Goal: Task Accomplishment & Management: Complete application form

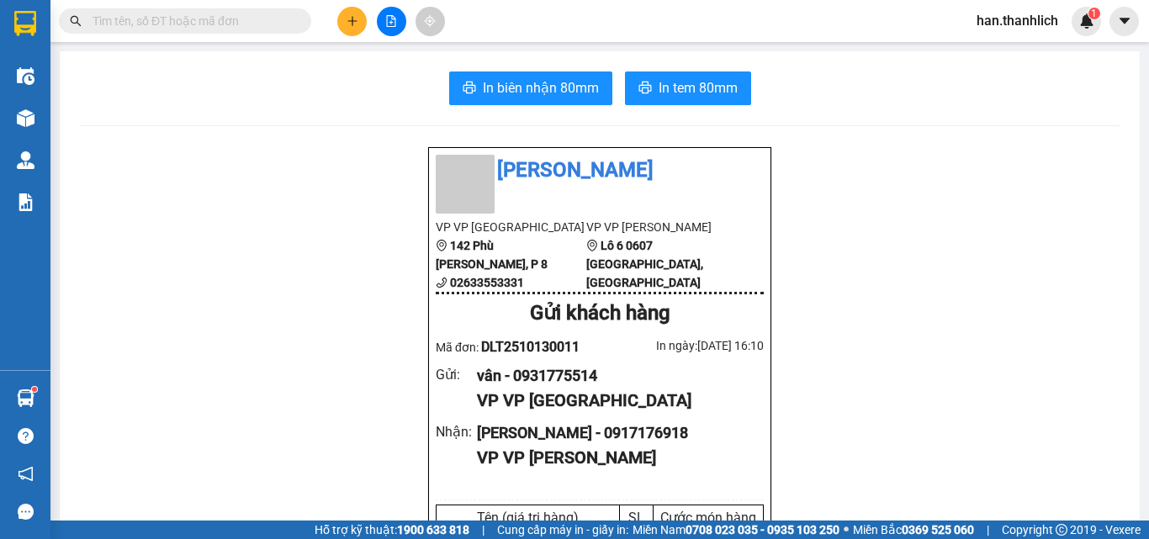
scroll to position [252, 0]
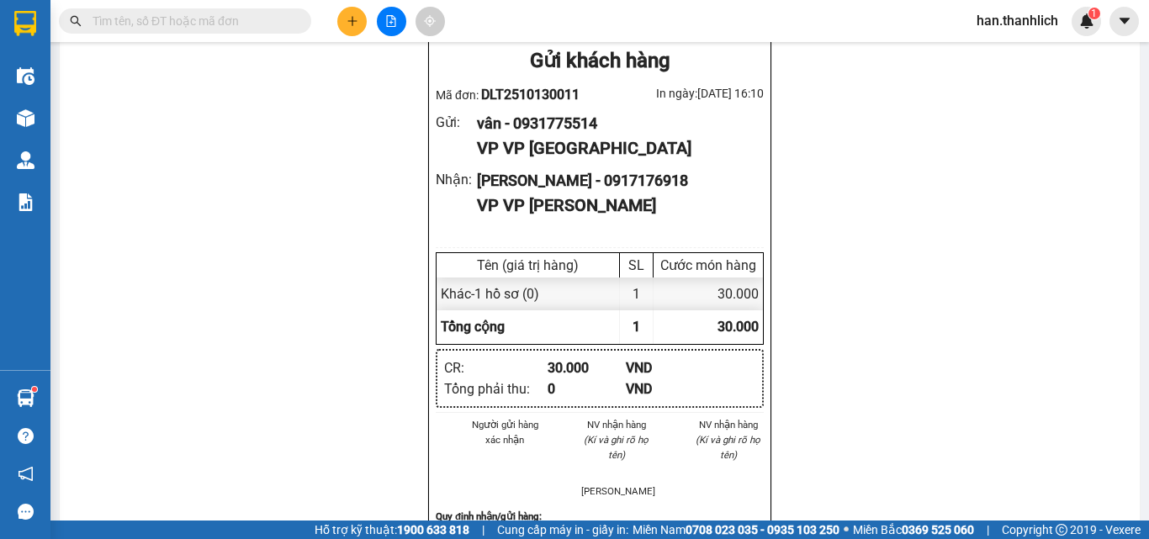
click at [353, 19] on icon "plus" at bounding box center [353, 21] width 12 height 12
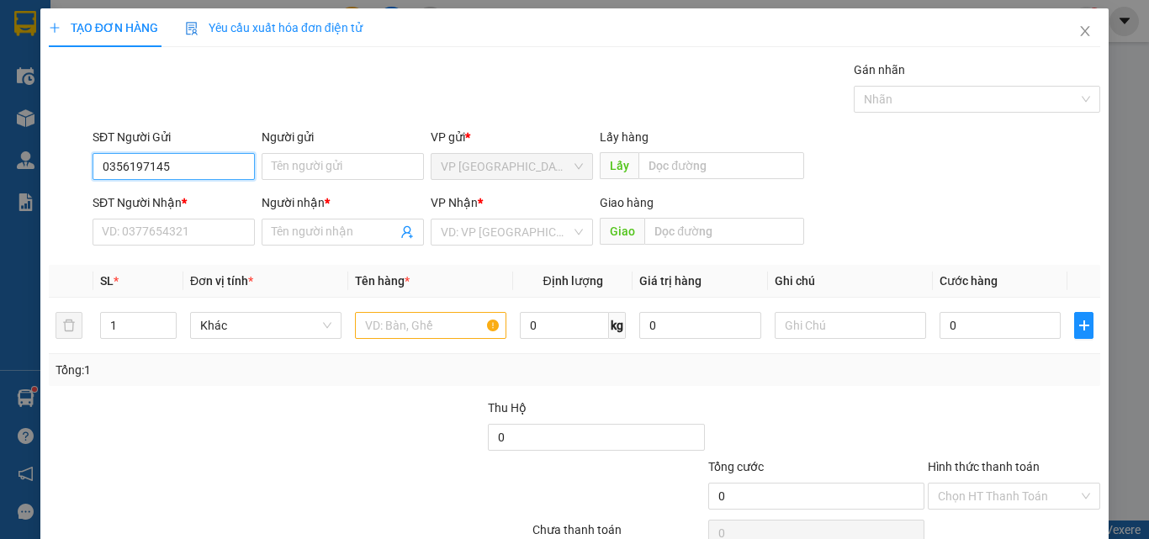
click at [128, 173] on input "0356197145" at bounding box center [174, 166] width 162 height 27
click at [153, 171] on input "0356197145" at bounding box center [174, 166] width 162 height 27
type input "0356197145"
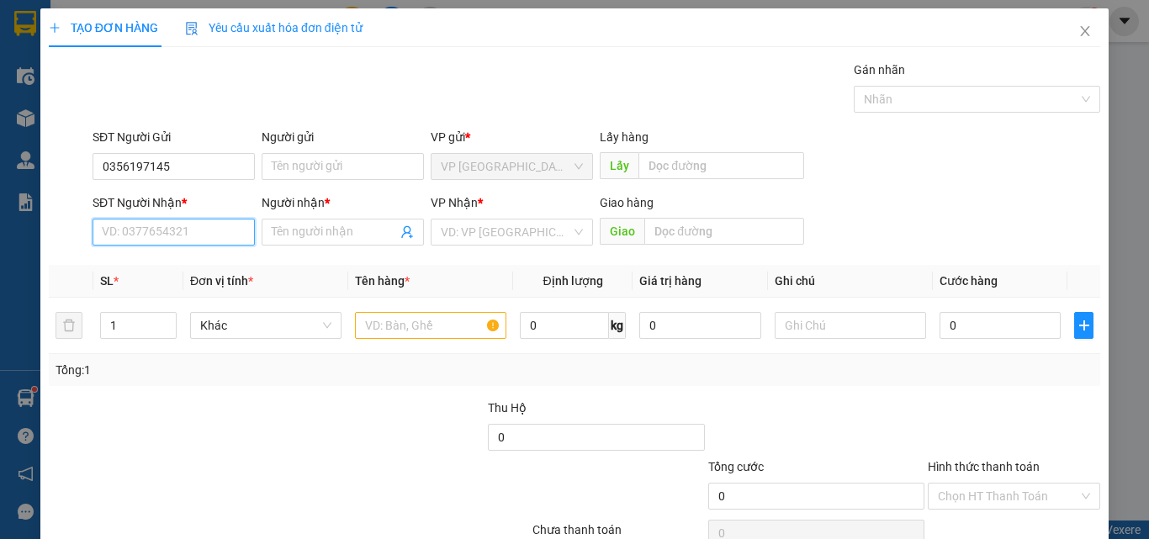
click at [172, 223] on input "SĐT Người Nhận *" at bounding box center [174, 232] width 162 height 27
click at [125, 235] on input "0906325686" at bounding box center [174, 232] width 162 height 27
click at [146, 230] on input "0906325686" at bounding box center [174, 232] width 162 height 27
click at [185, 236] on input "0906325686" at bounding box center [174, 232] width 162 height 27
type input "0906325686"
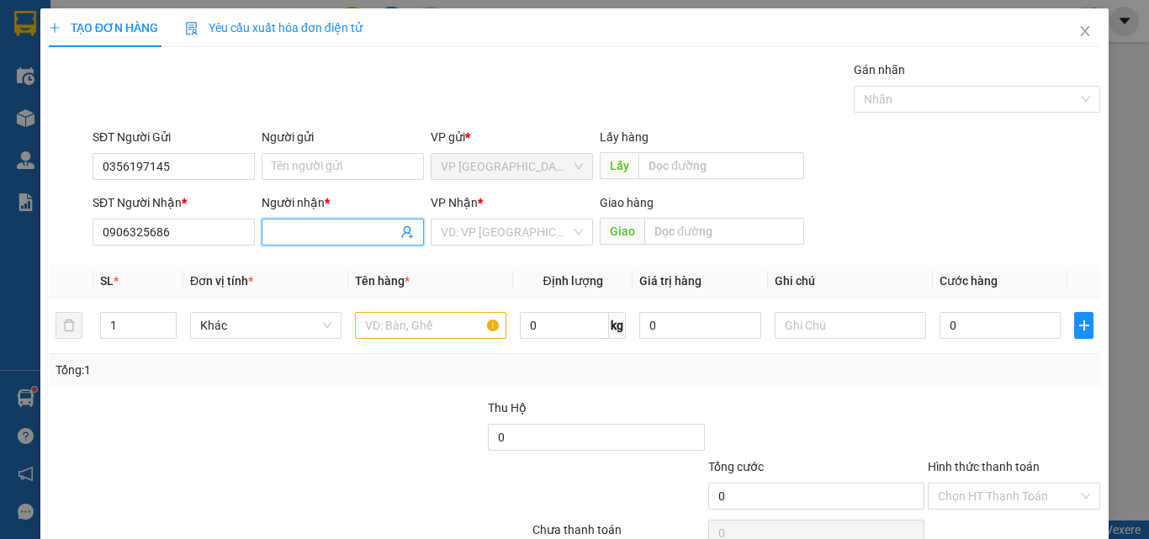
drag, startPoint x: 358, startPoint y: 231, endPoint x: 334, endPoint y: 253, distance: 32.7
click at [357, 231] on input "Người nhận *" at bounding box center [334, 232] width 125 height 19
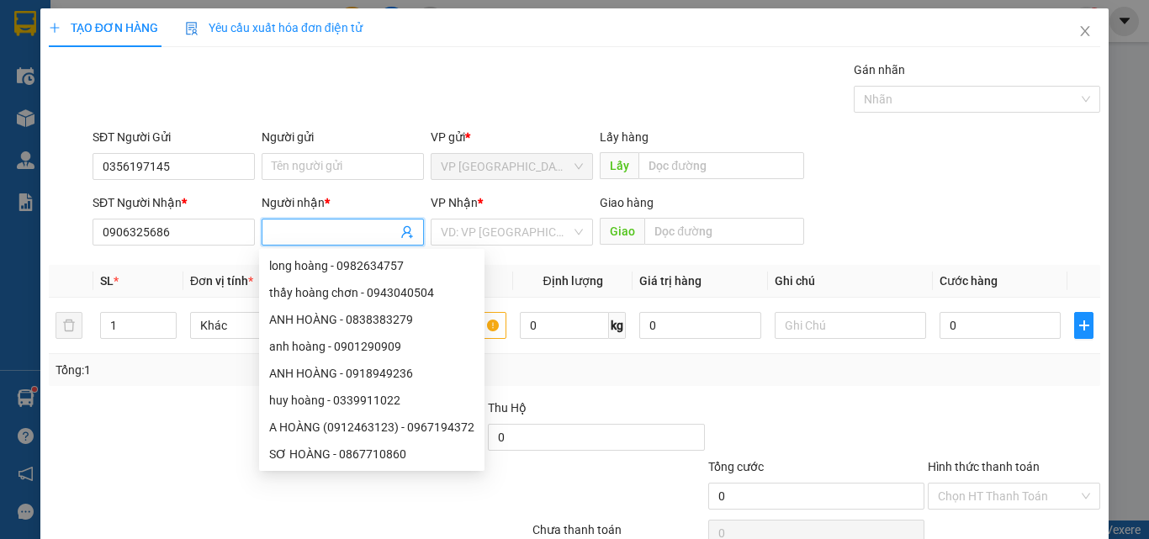
type input "d"
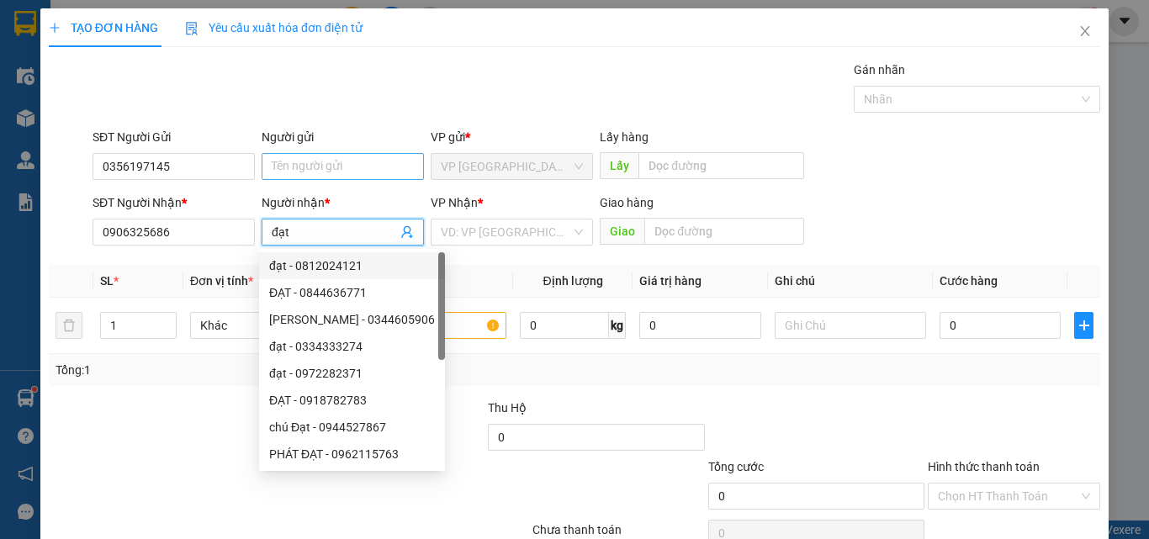
type input "đạt"
click at [318, 167] on input "Người gửi" at bounding box center [343, 166] width 162 height 27
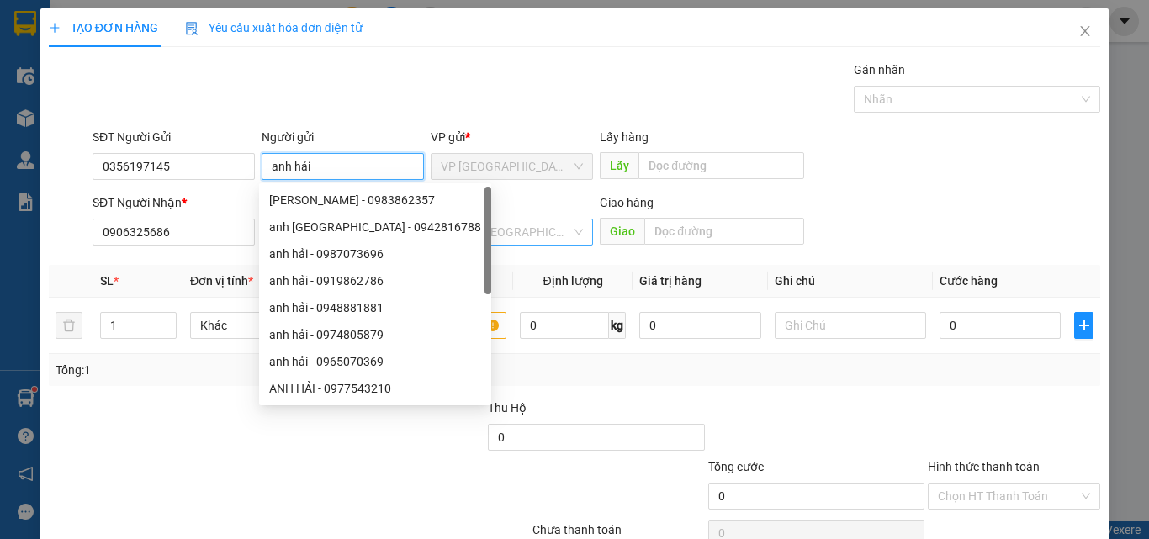
type input "anh hải"
click at [518, 242] on input "search" at bounding box center [506, 232] width 130 height 25
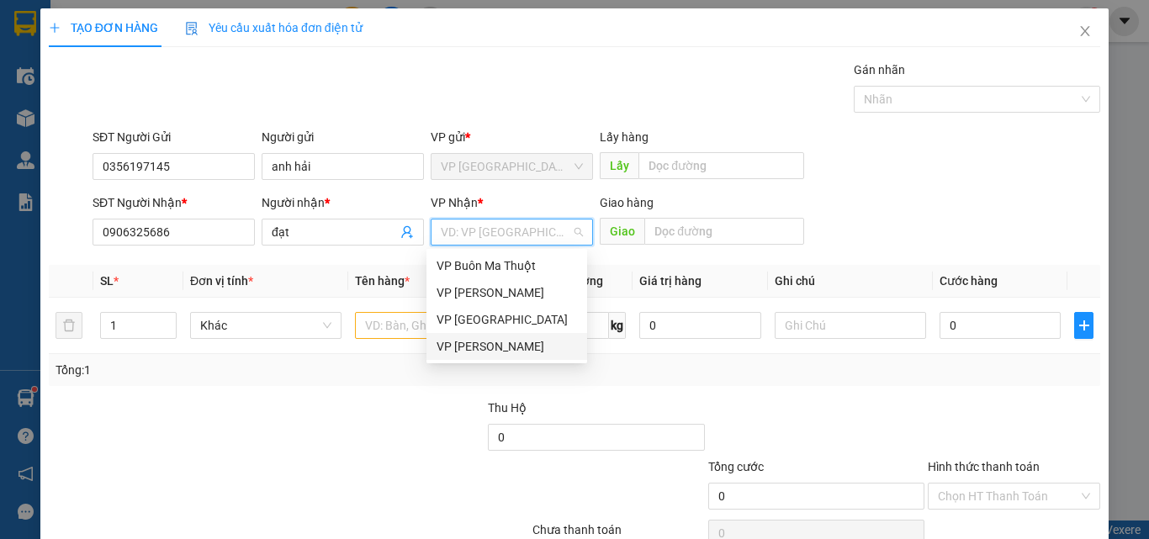
click at [481, 357] on div "VP [PERSON_NAME]" at bounding box center [507, 346] width 161 height 27
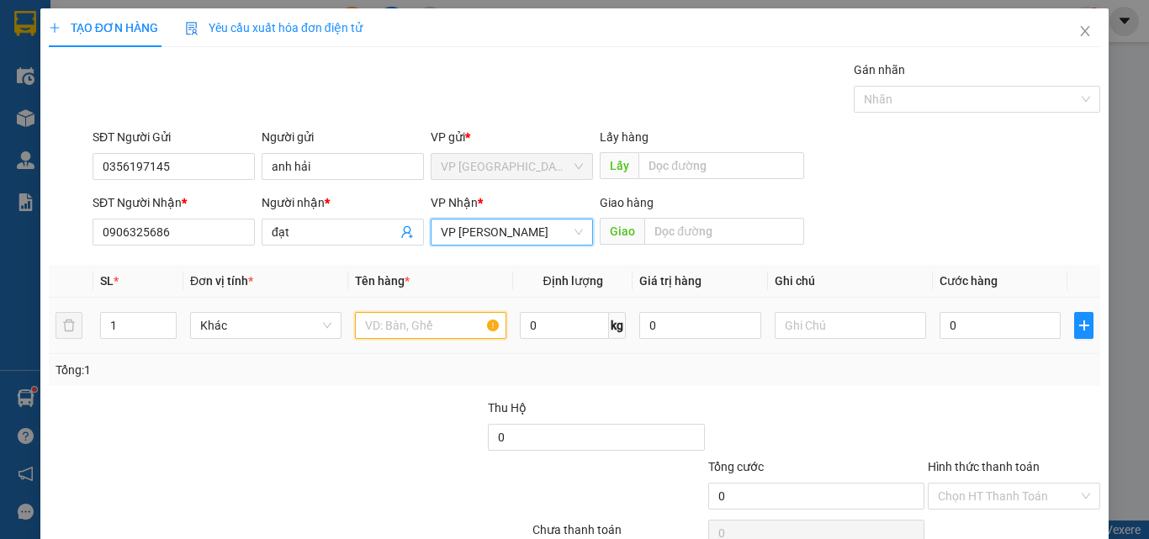
click at [392, 326] on input "text" at bounding box center [430, 325] width 151 height 27
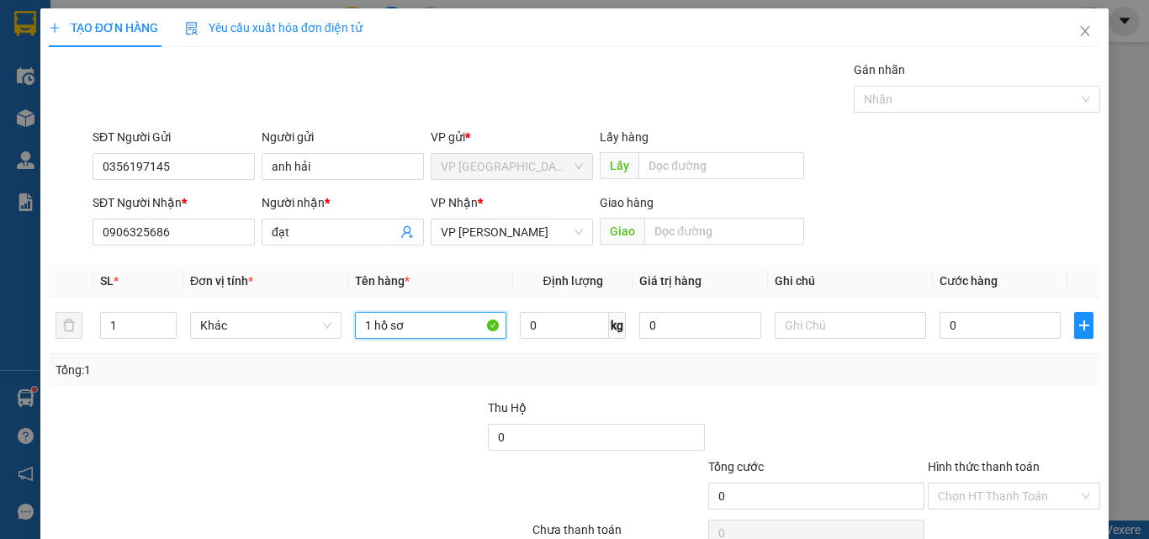
type input "1 hồ sơ"
click at [427, 454] on div at bounding box center [377, 428] width 220 height 59
click at [1011, 328] on input "0" at bounding box center [1000, 325] width 121 height 27
type input "2"
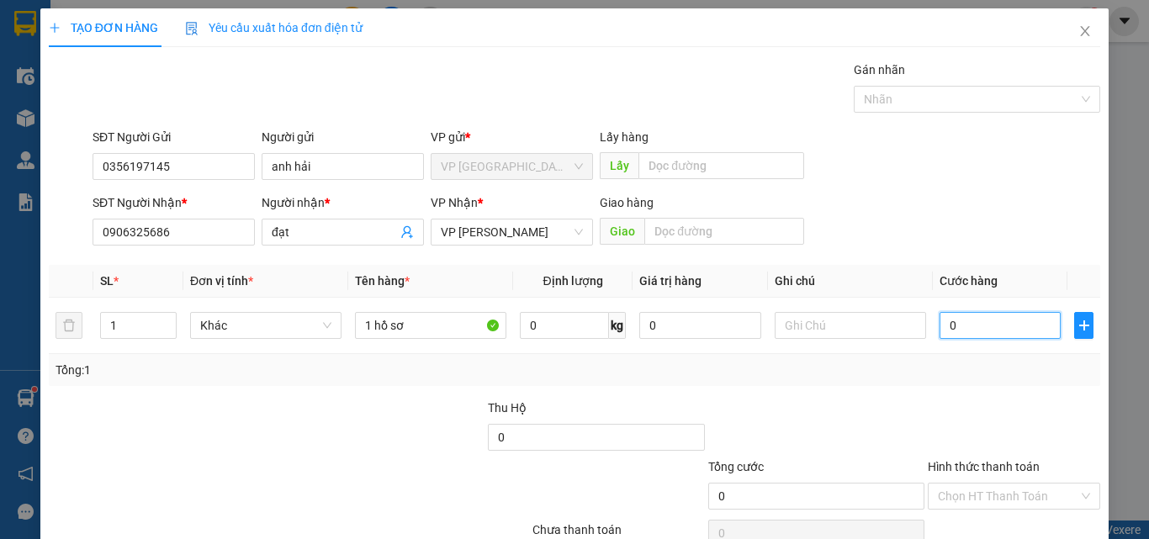
type input "2"
type input "20"
type input "200"
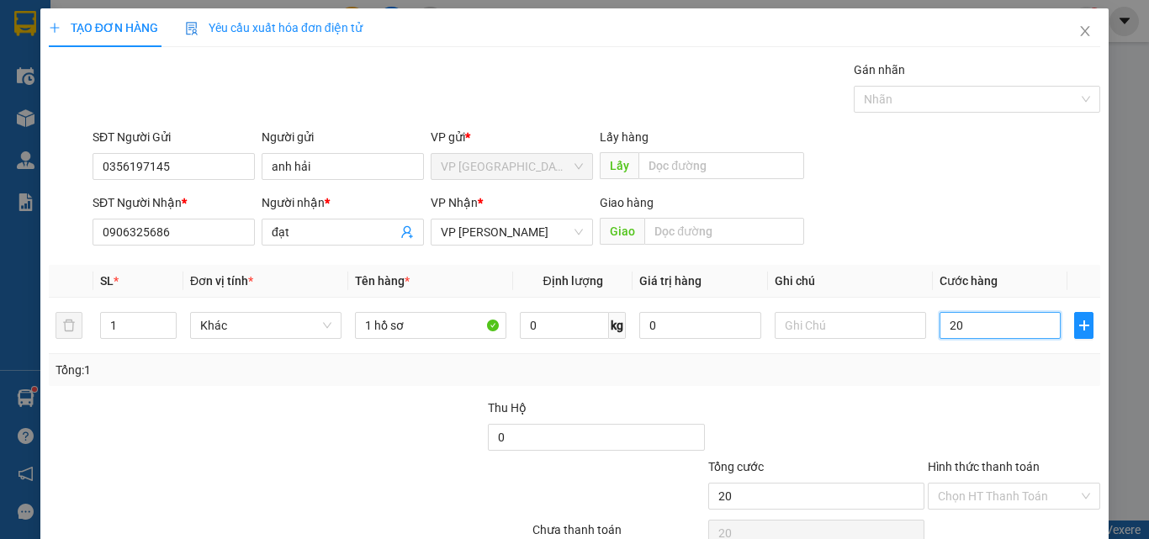
type input "200"
type input "2.000"
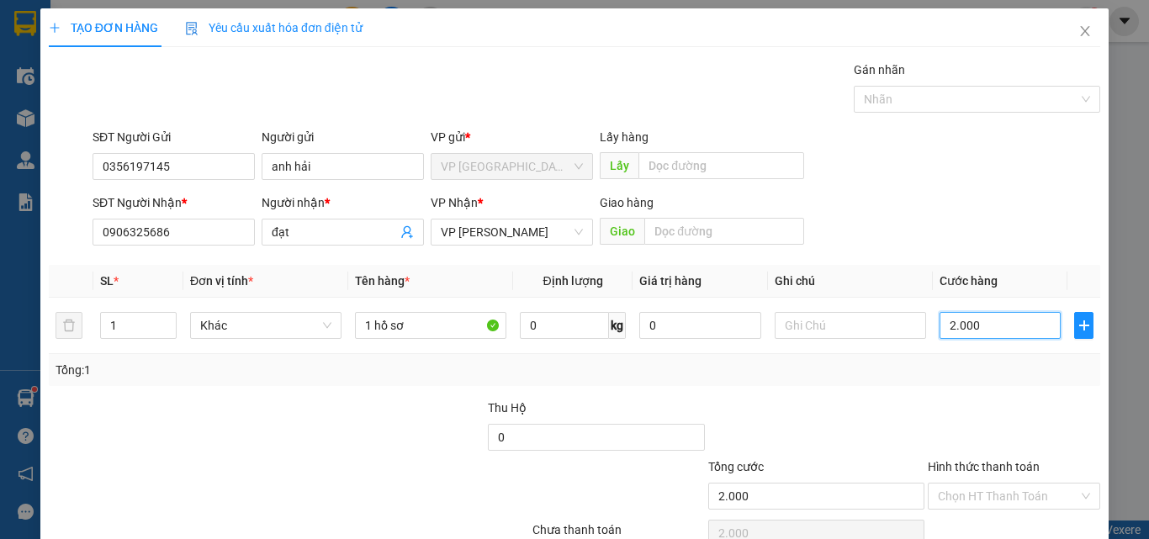
type input "20.000"
click at [950, 422] on div at bounding box center [1014, 428] width 176 height 59
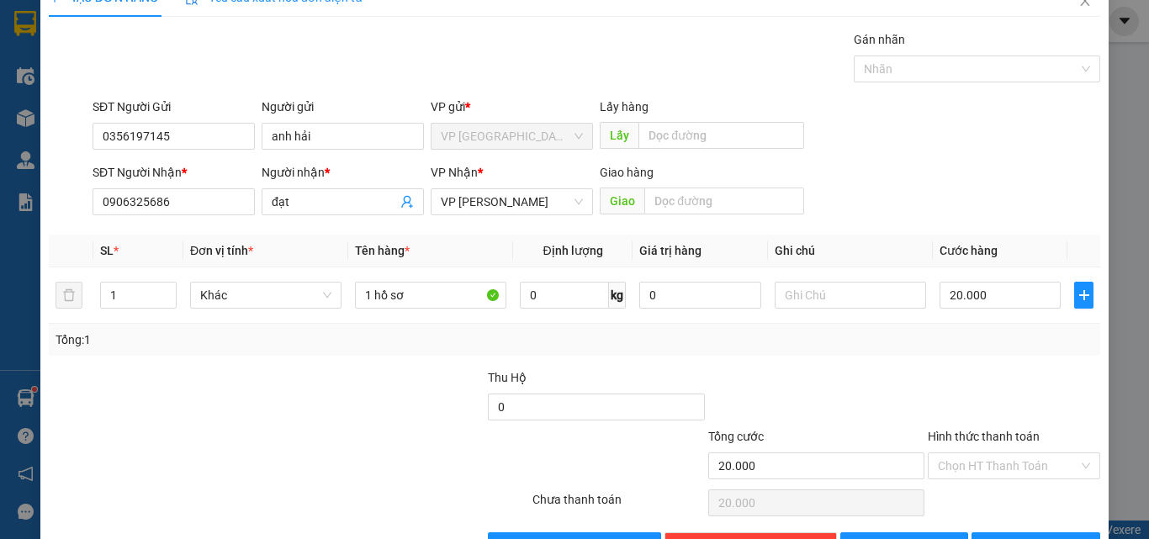
scroll to position [83, 0]
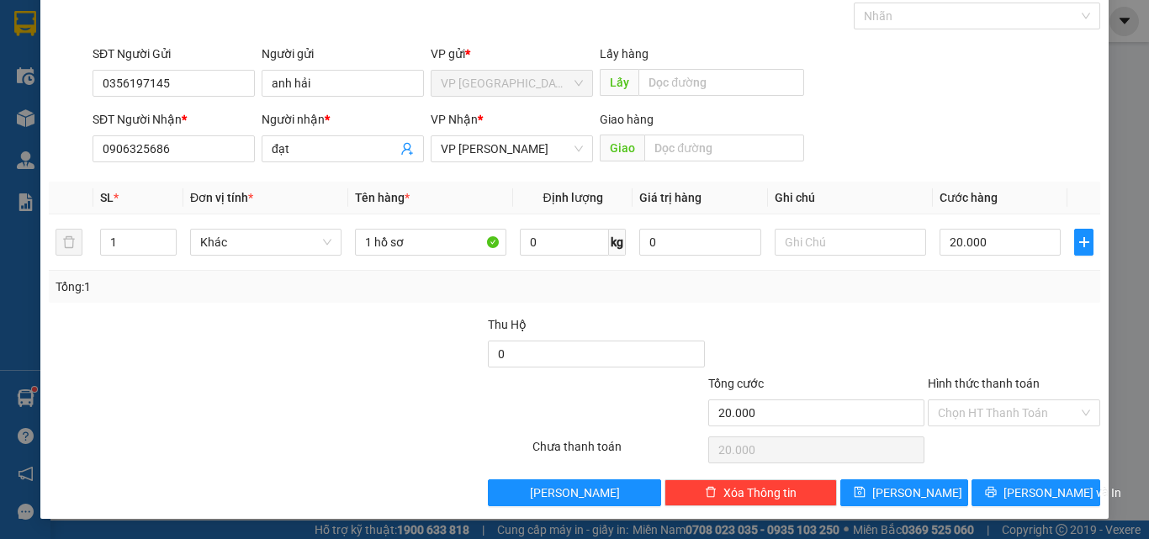
click at [930, 318] on div at bounding box center [1014, 344] width 176 height 59
click at [1021, 403] on input "Hình thức thanh toán" at bounding box center [1008, 412] width 141 height 25
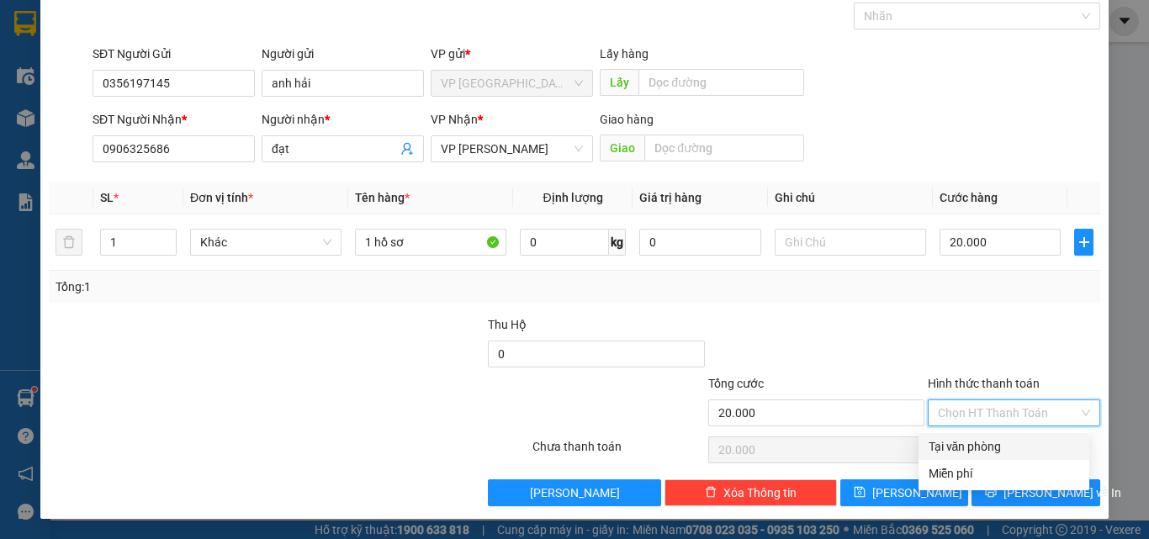
click at [999, 445] on div "Tại văn phòng" at bounding box center [1004, 446] width 151 height 19
type input "0"
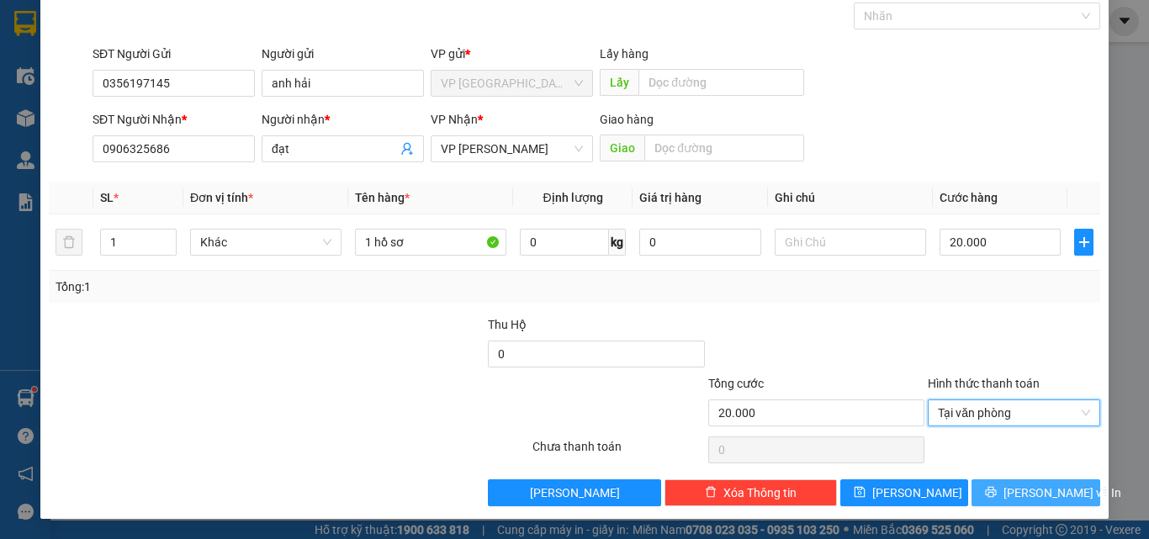
click at [1009, 496] on button "[PERSON_NAME] và In" at bounding box center [1036, 493] width 129 height 27
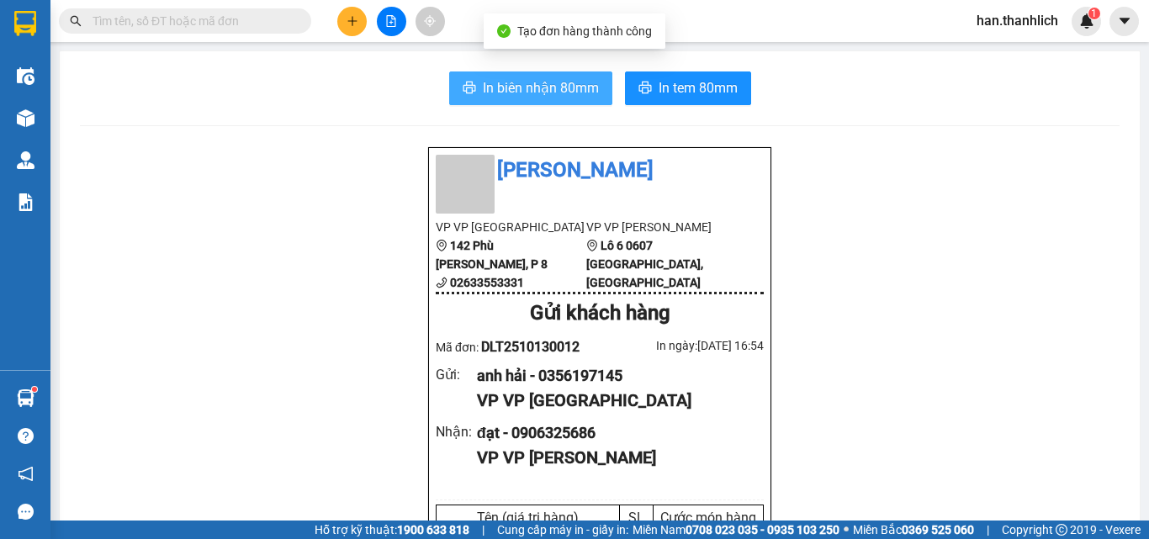
click at [517, 81] on span "In biên nhận 80mm" at bounding box center [541, 87] width 116 height 21
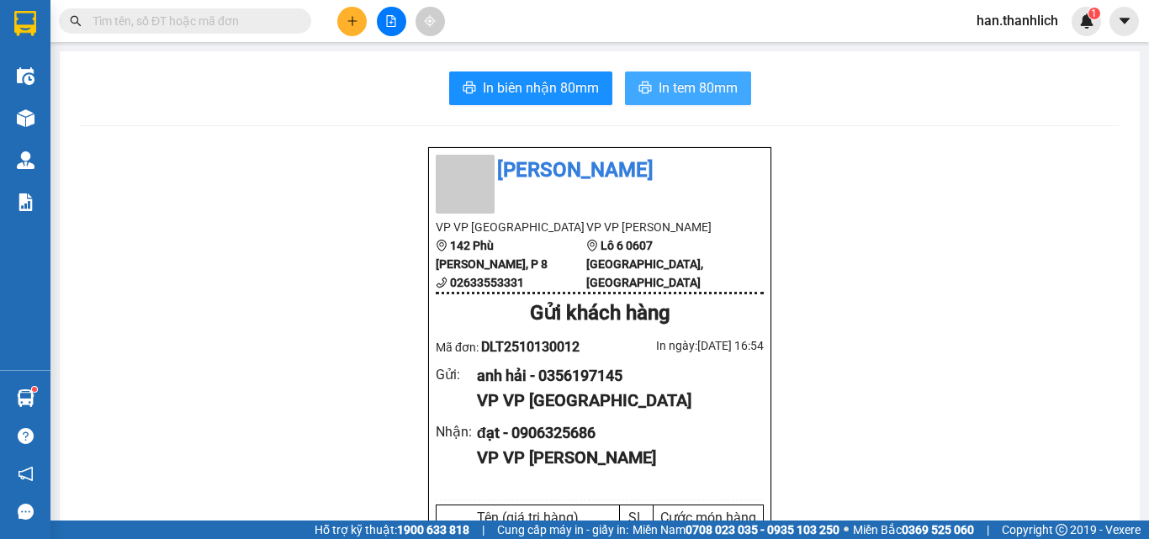
click at [678, 98] on button "In tem 80mm" at bounding box center [688, 89] width 126 height 34
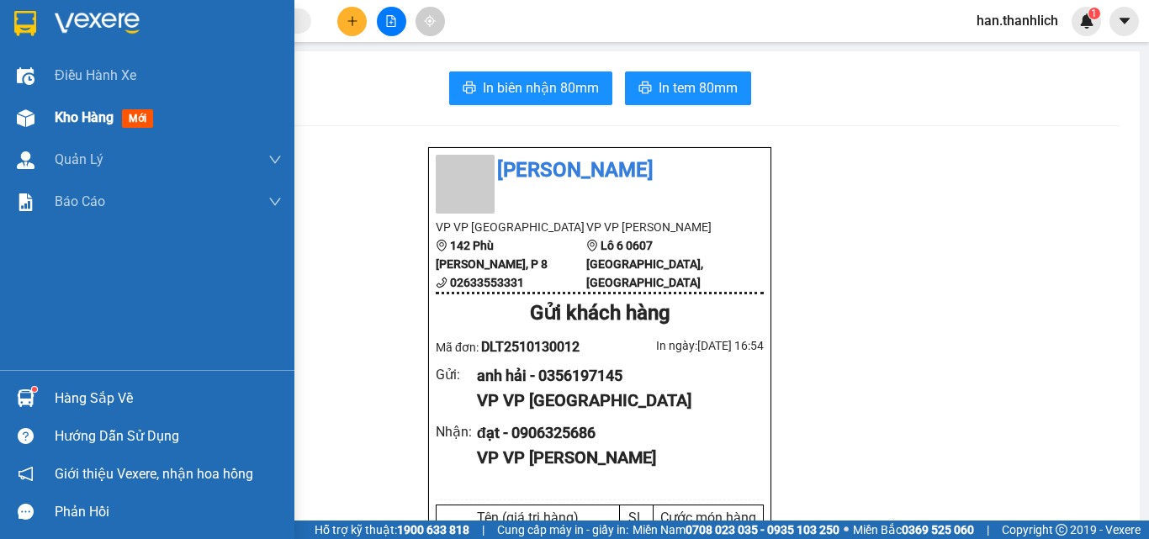
click at [116, 103] on div "Kho hàng mới" at bounding box center [168, 118] width 227 height 42
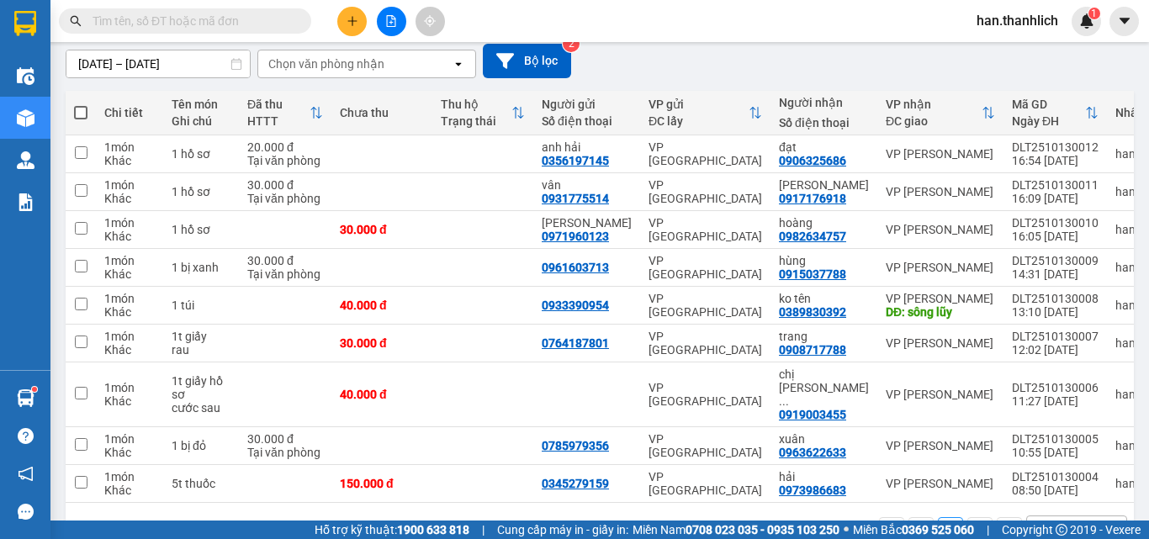
scroll to position [107, 0]
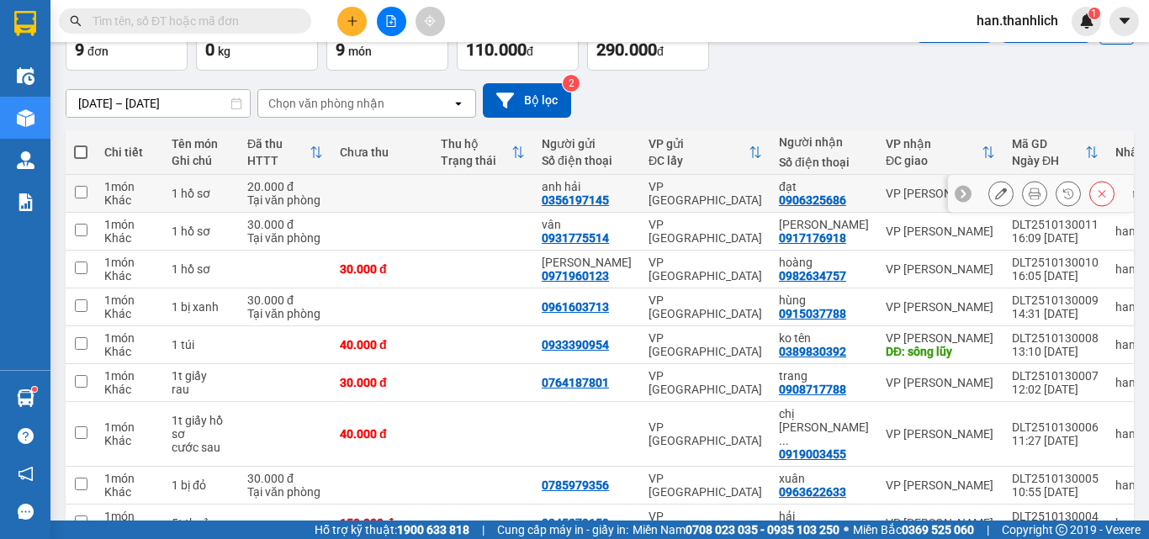
click at [532, 192] on td at bounding box center [482, 194] width 101 height 38
checkbox input "true"
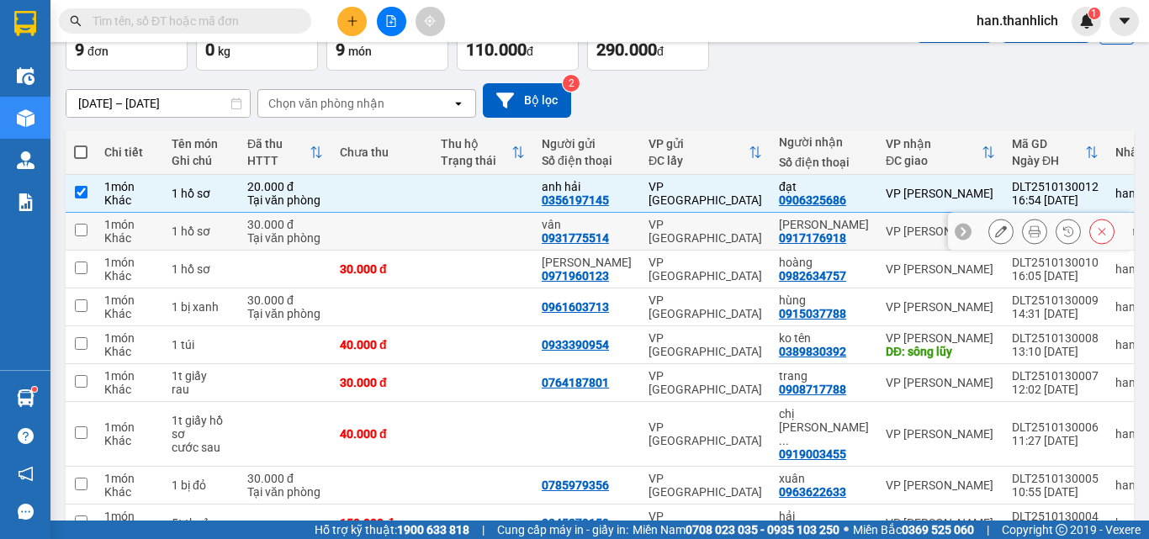
click at [515, 239] on td at bounding box center [482, 232] width 101 height 38
checkbox input "true"
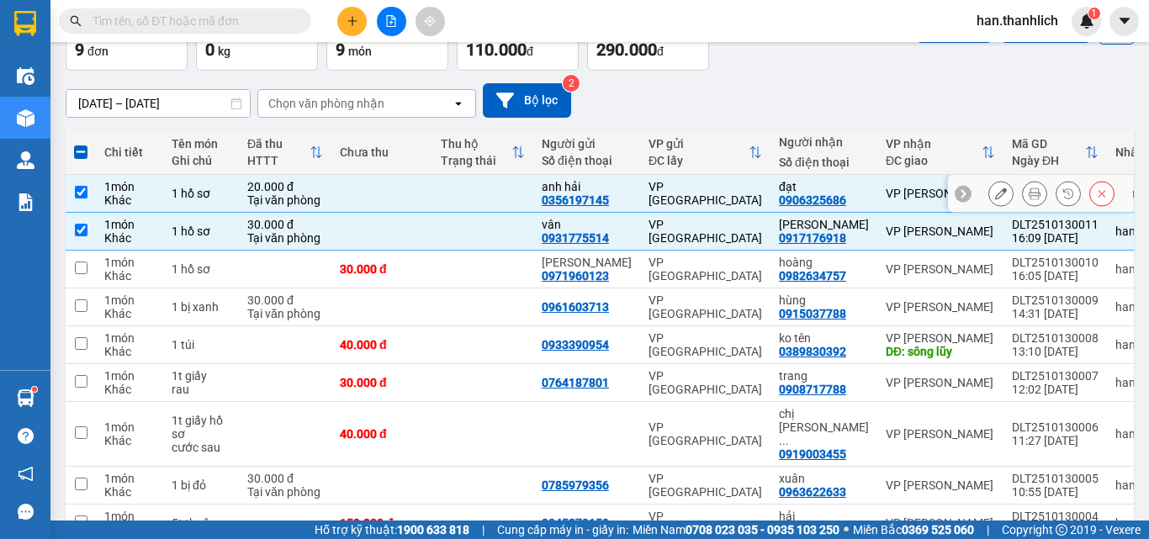
click at [505, 186] on td at bounding box center [482, 194] width 101 height 38
checkbox input "false"
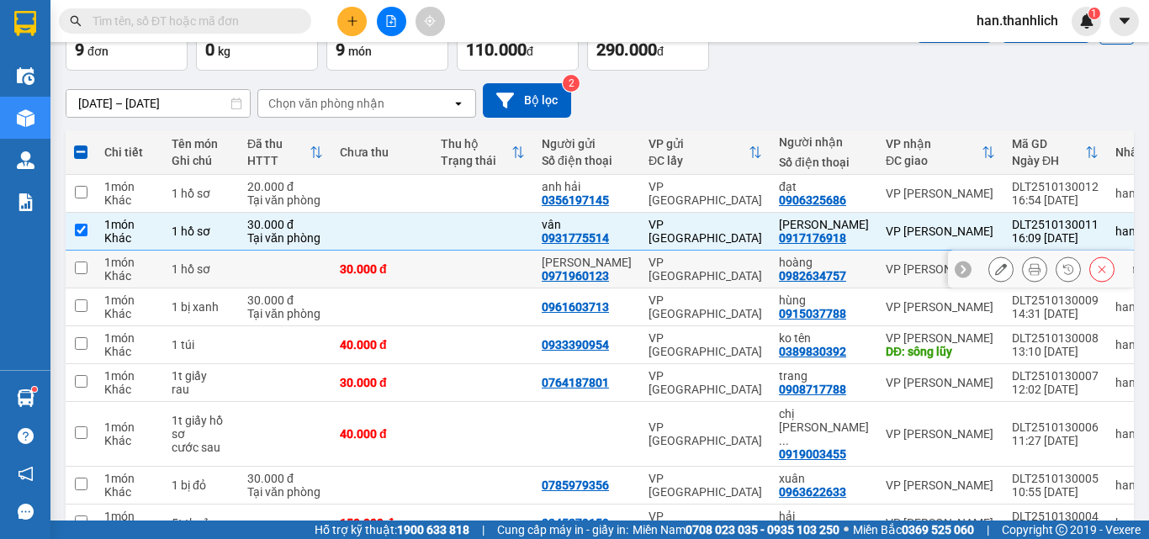
click at [483, 278] on td at bounding box center [482, 270] width 101 height 38
checkbox input "true"
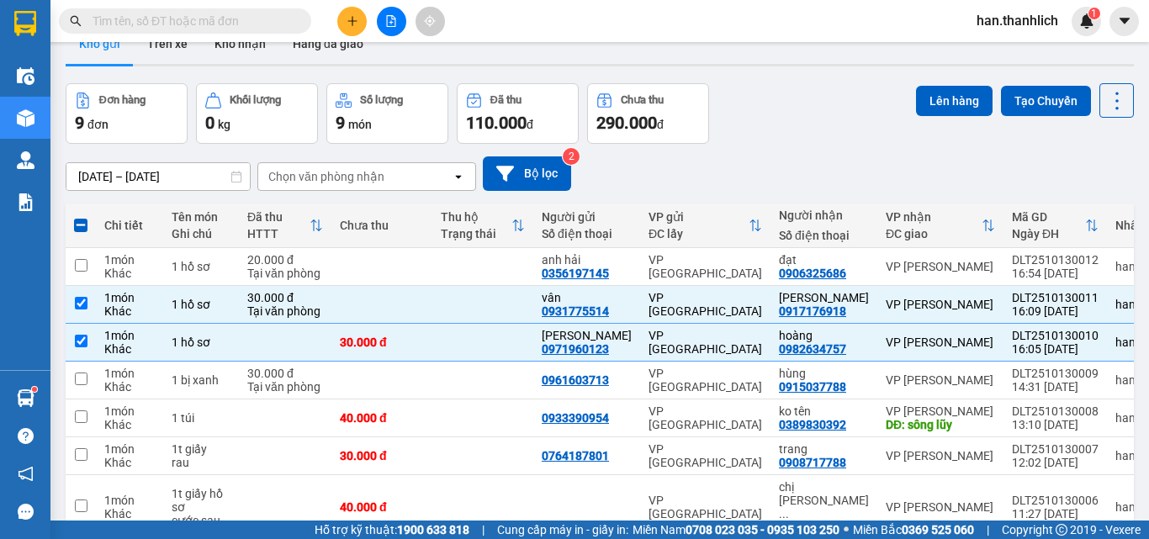
scroll to position [0, 0]
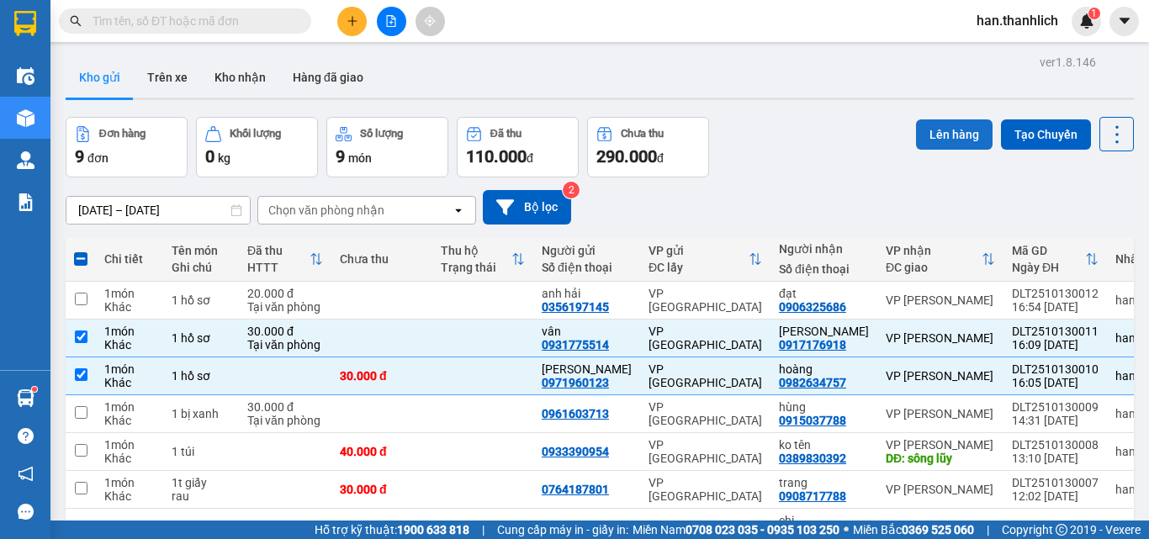
click at [959, 146] on button "Lên hàng" at bounding box center [954, 134] width 77 height 30
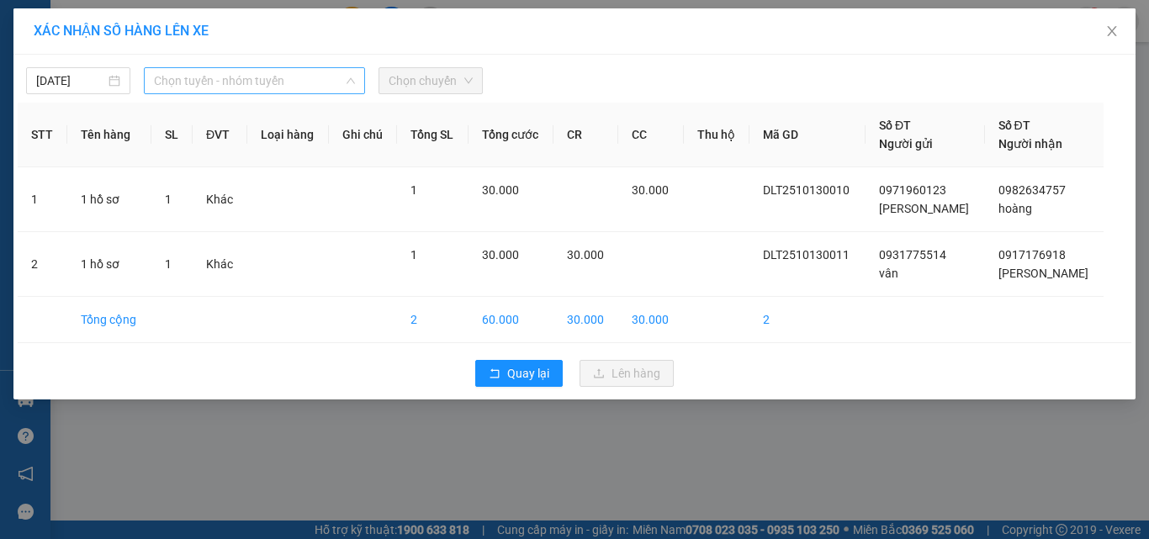
click at [237, 82] on span "Chọn tuyến - nhóm tuyến" at bounding box center [254, 80] width 201 height 25
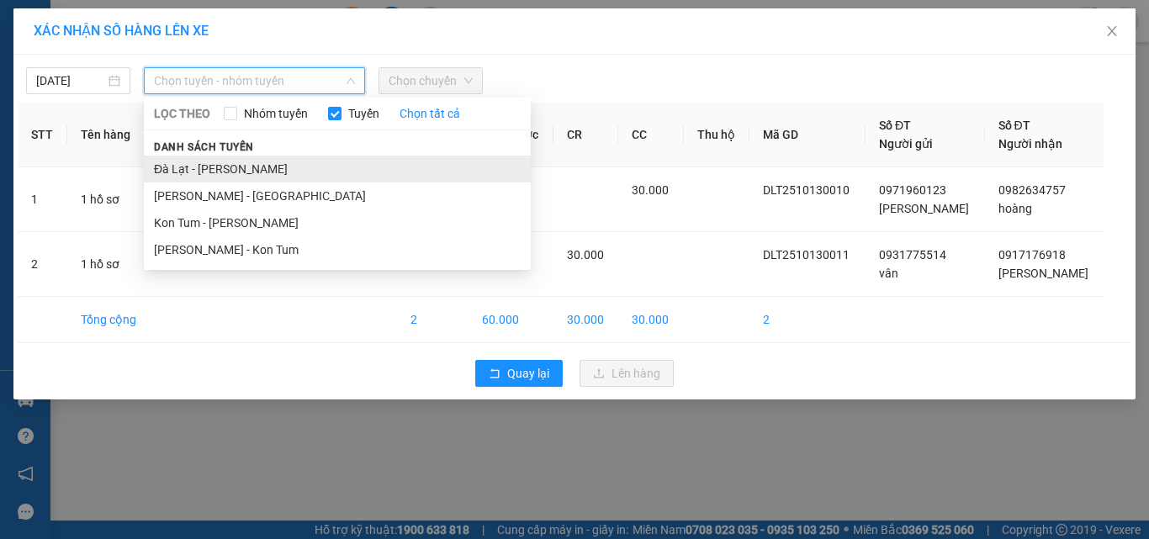
click at [240, 180] on li "Đà Lạt - [PERSON_NAME]" at bounding box center [337, 169] width 387 height 27
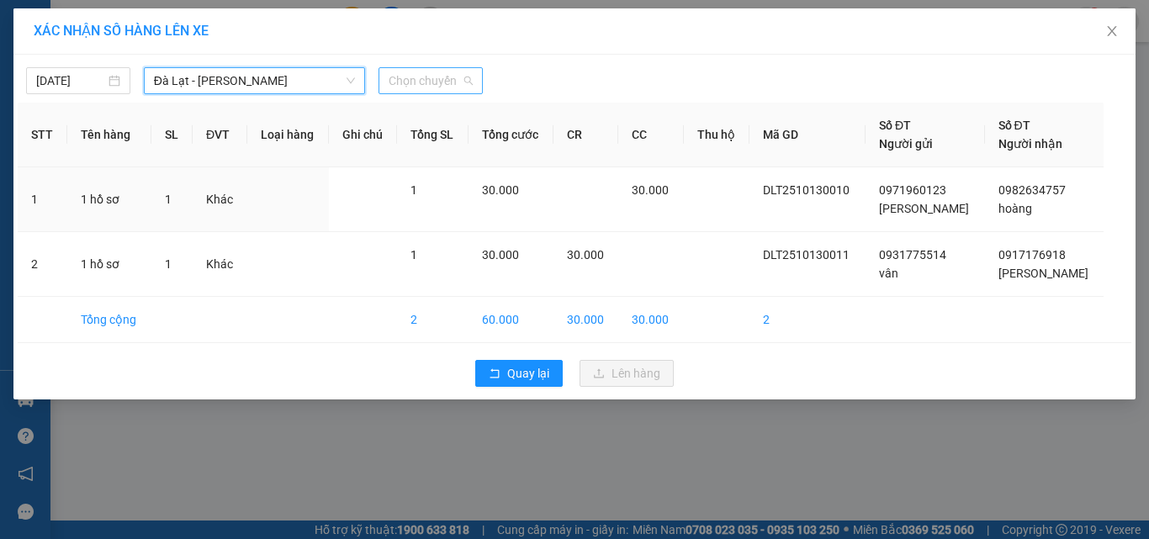
click at [419, 77] on span "Chọn chuyến" at bounding box center [431, 80] width 84 height 25
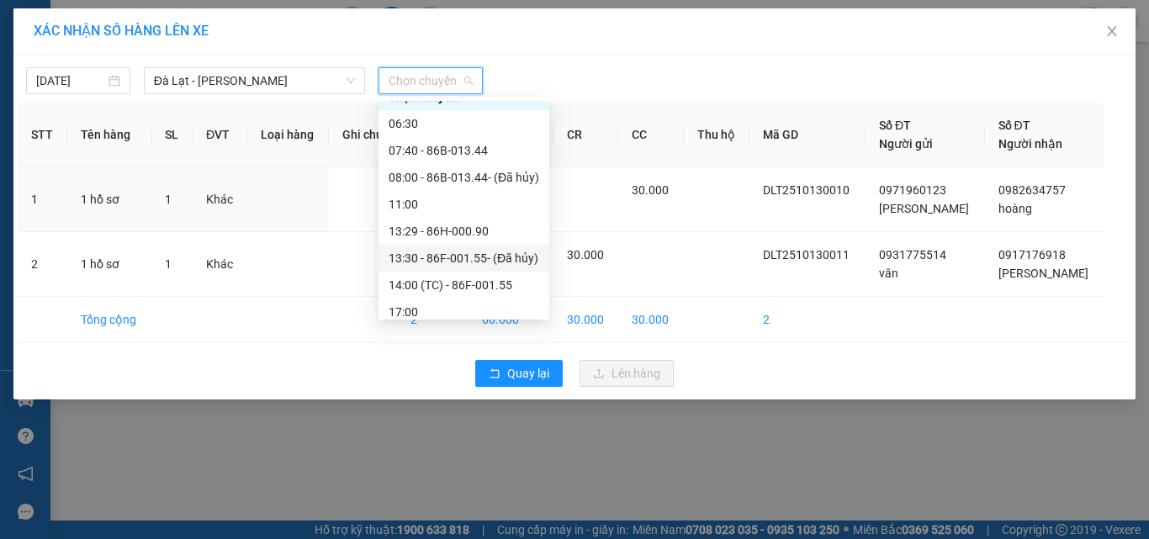
scroll to position [27, 0]
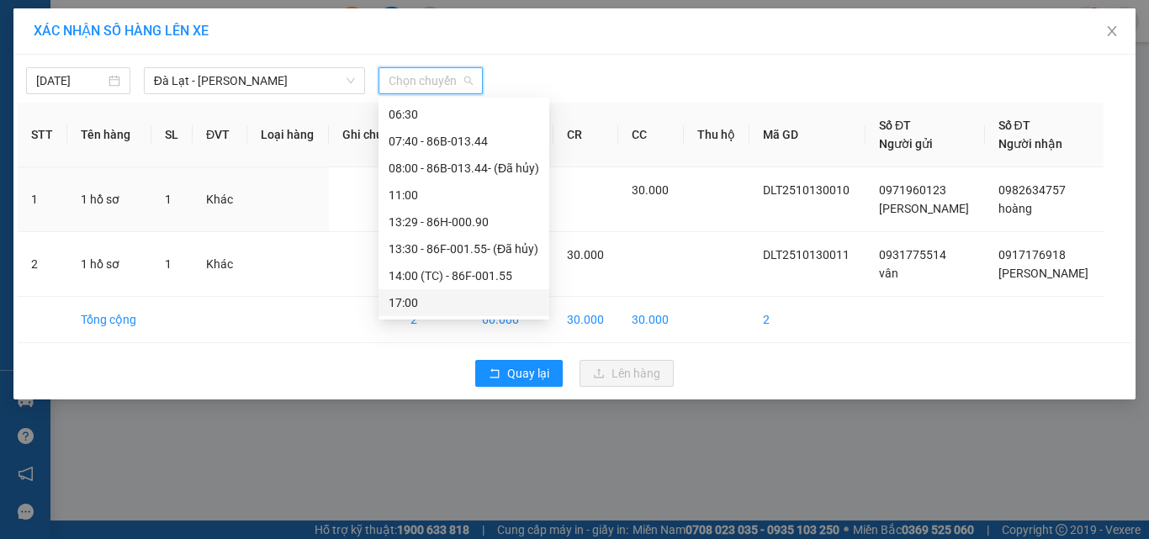
click at [464, 302] on div "17:00" at bounding box center [464, 303] width 151 height 19
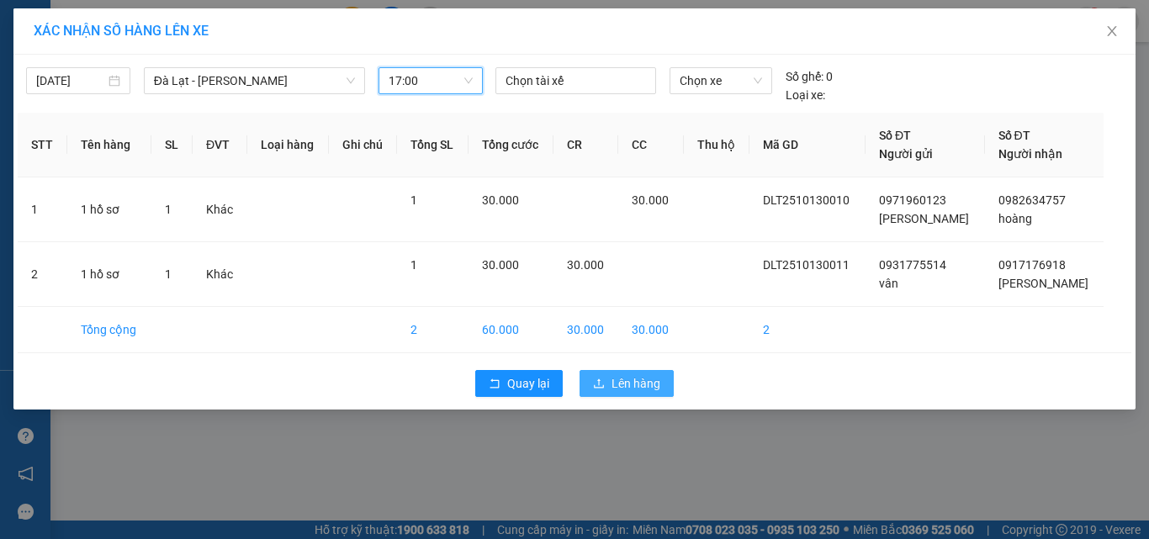
click at [651, 387] on span "Lên hàng" at bounding box center [636, 383] width 49 height 19
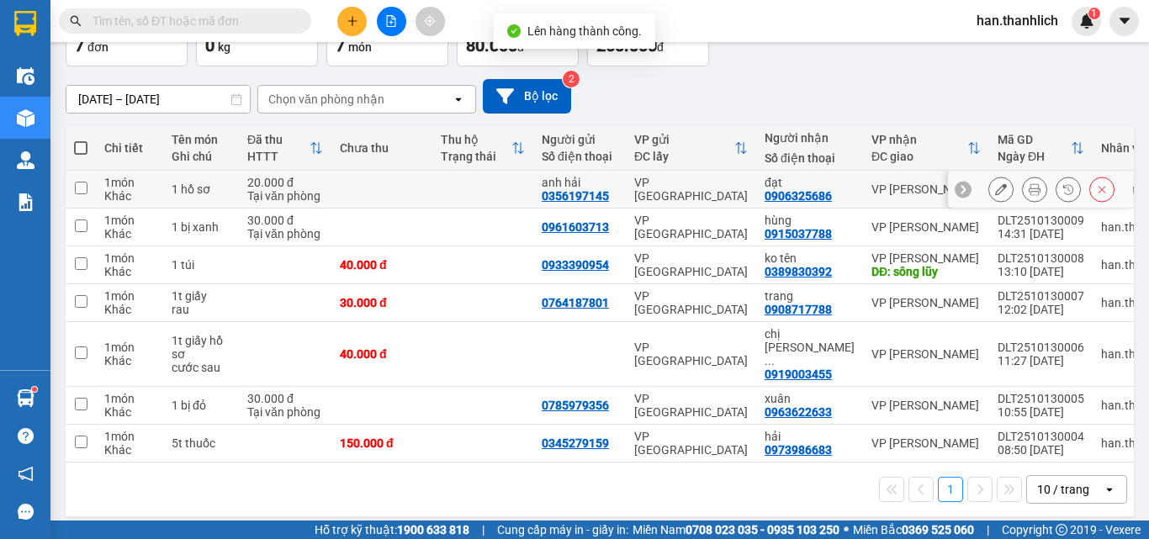
scroll to position [115, 0]
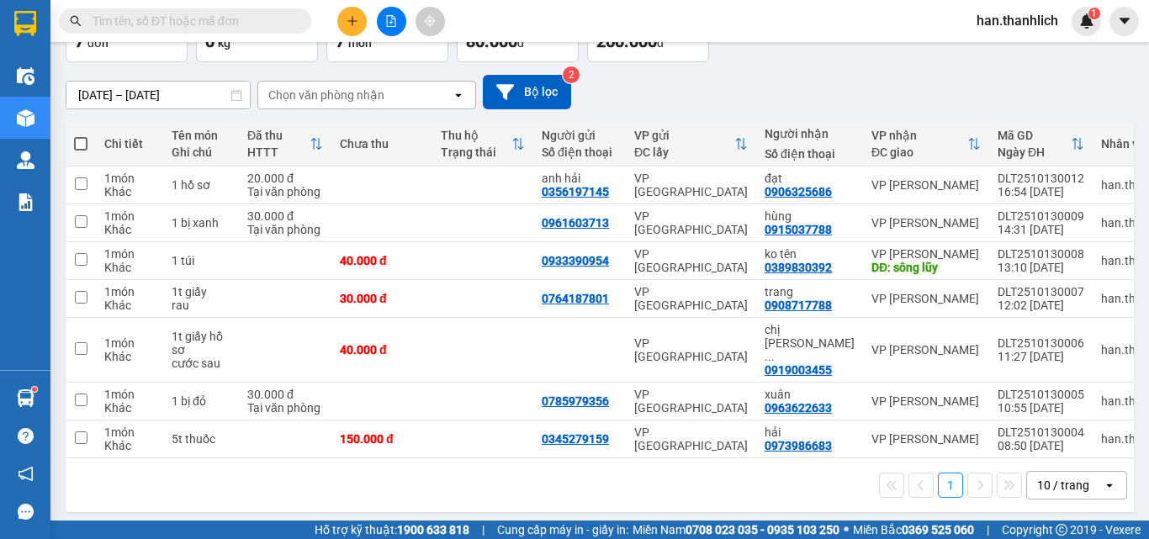
click at [75, 141] on span at bounding box center [80, 143] width 13 height 13
click at [81, 135] on input "checkbox" at bounding box center [81, 135] width 0 height 0
checkbox input "true"
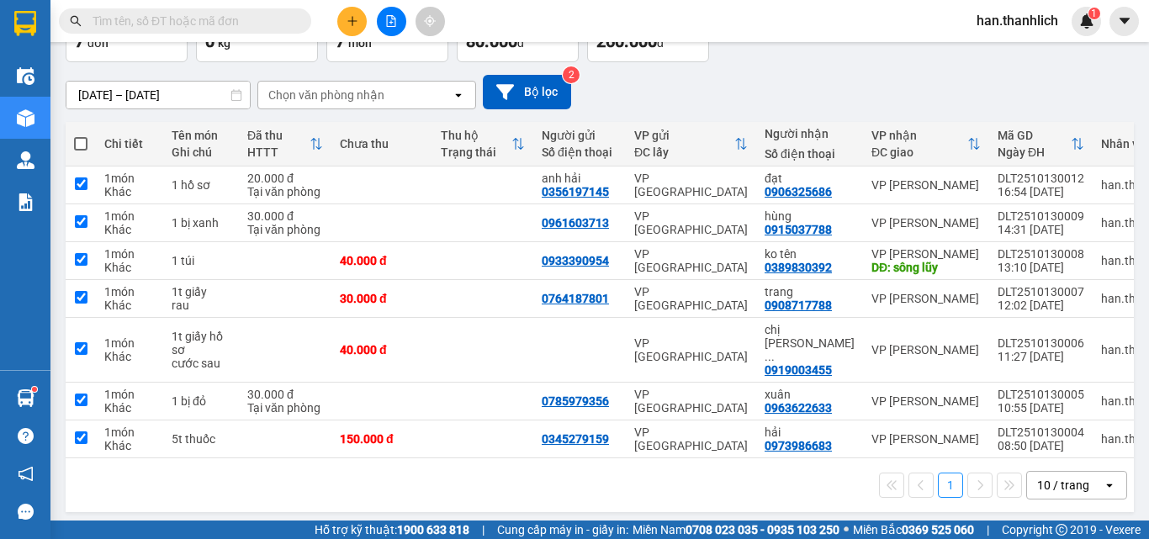
checkbox input "true"
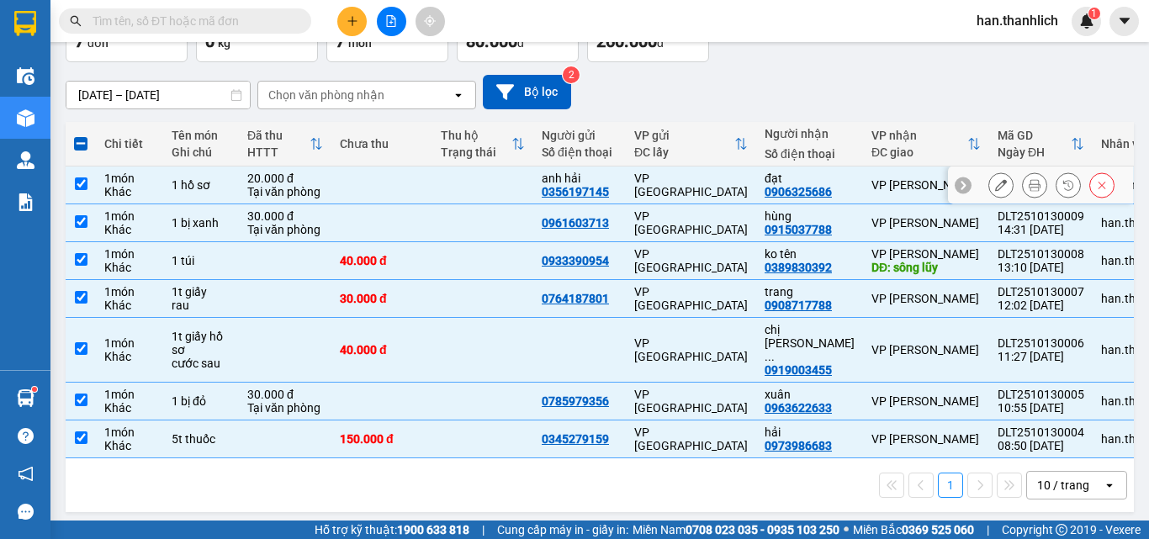
click at [350, 185] on td at bounding box center [381, 186] width 101 height 38
checkbox input "false"
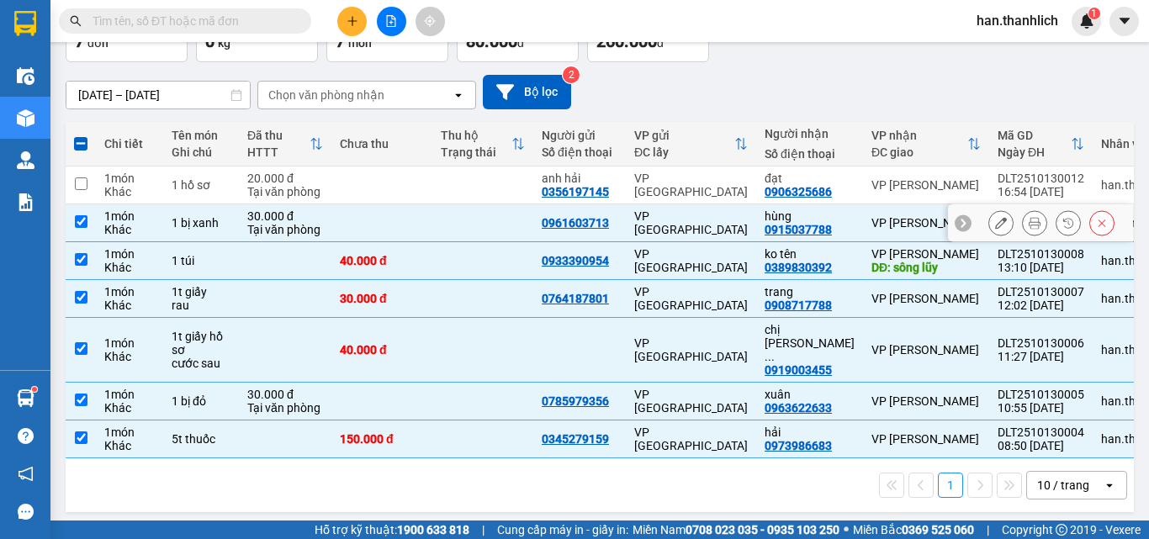
click at [354, 235] on td at bounding box center [381, 223] width 101 height 38
checkbox input "false"
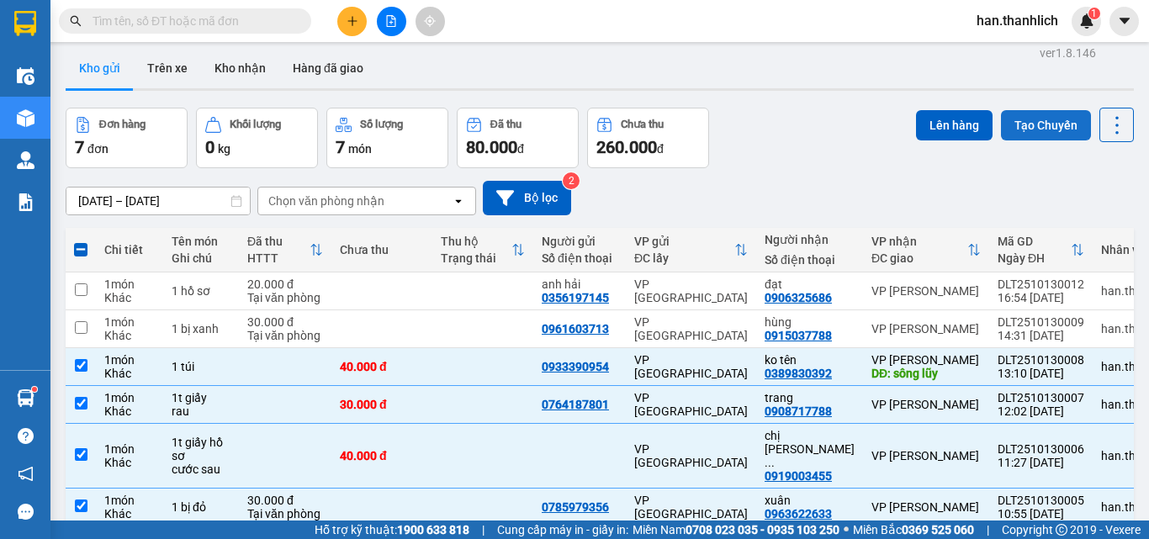
scroll to position [0, 0]
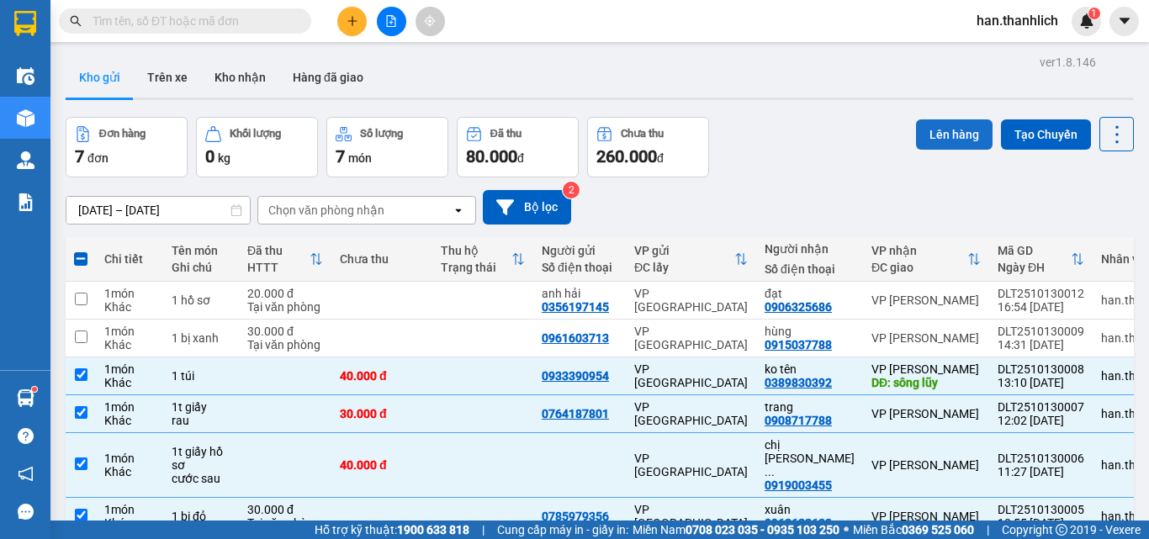
click at [951, 133] on button "Lên hàng" at bounding box center [954, 134] width 77 height 30
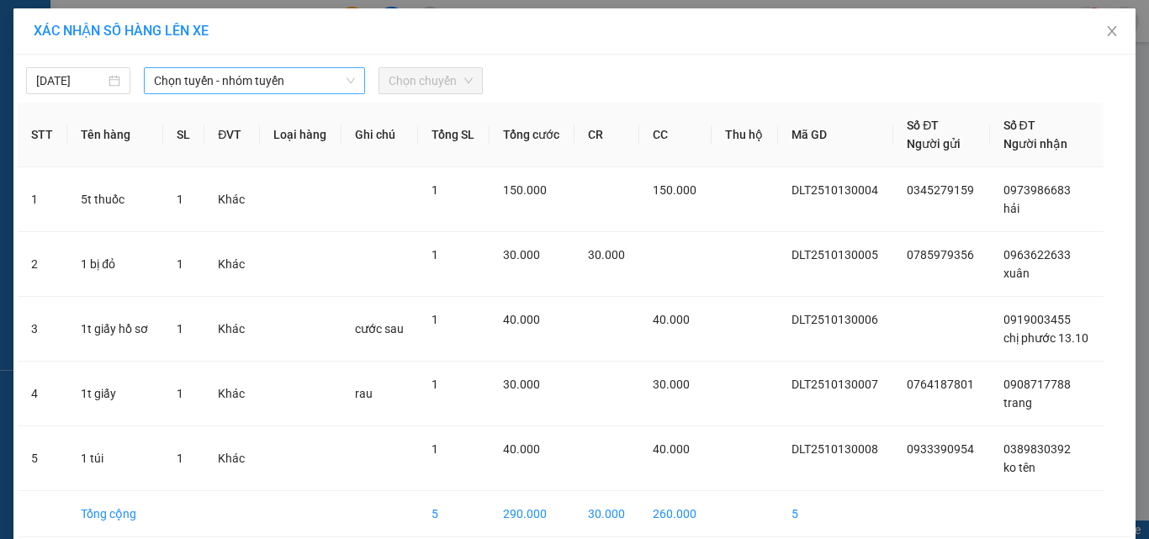
click at [194, 77] on span "Chọn tuyến - nhóm tuyến" at bounding box center [254, 80] width 201 height 25
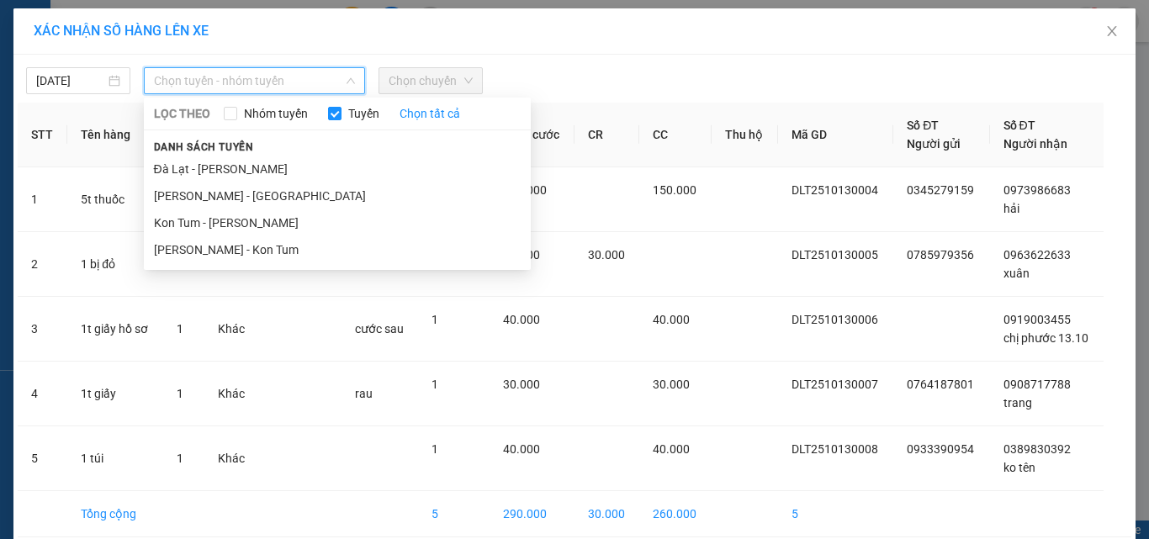
drag, startPoint x: 215, startPoint y: 173, endPoint x: 275, endPoint y: 146, distance: 65.5
click at [216, 173] on li "Đà Lạt - [PERSON_NAME]" at bounding box center [337, 169] width 387 height 27
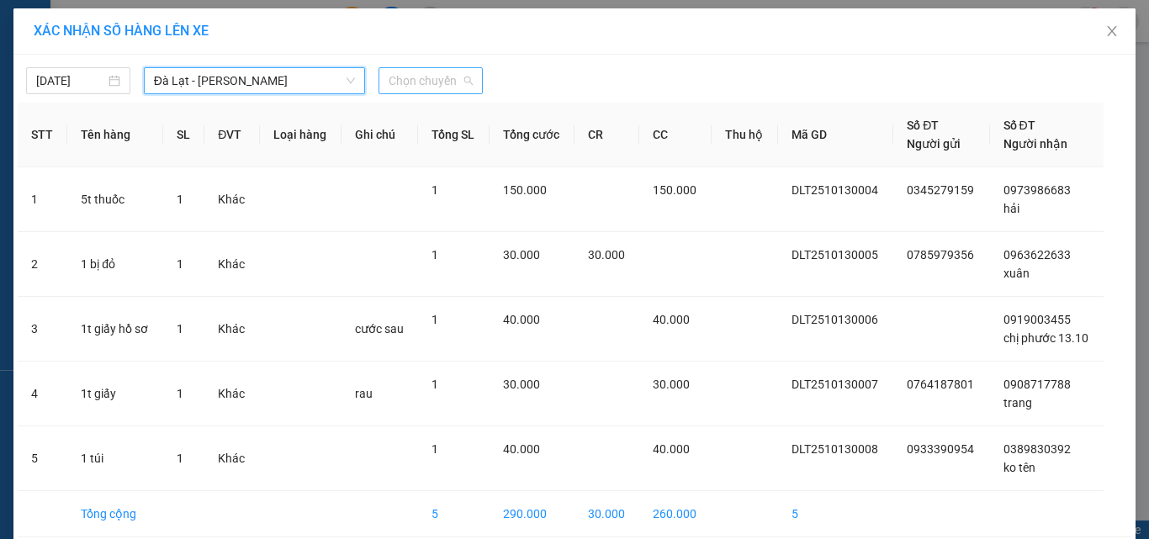
click at [420, 93] on div "Chọn chuyến" at bounding box center [431, 80] width 104 height 27
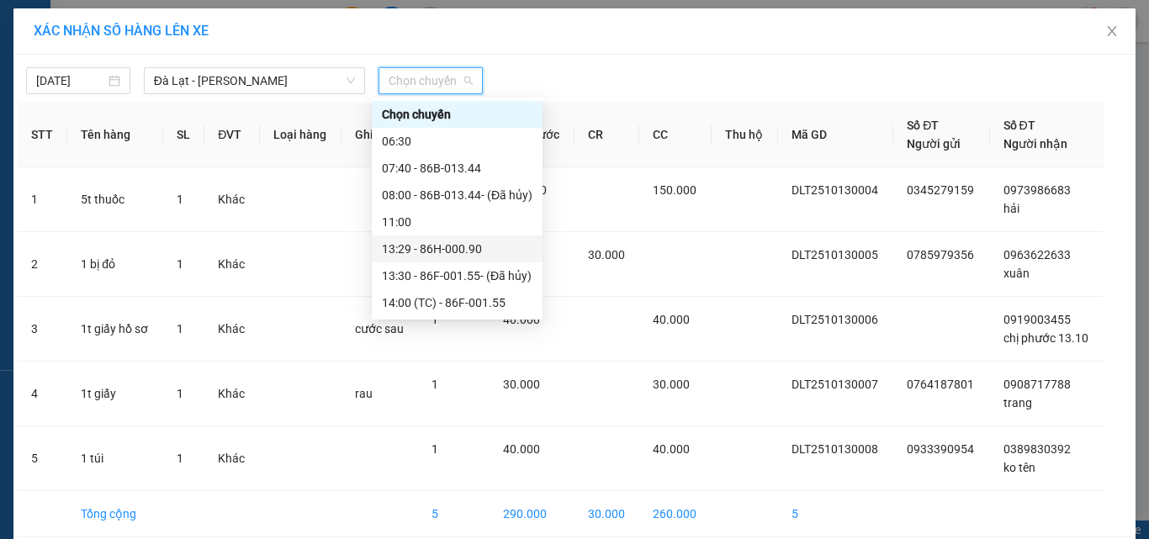
click at [487, 246] on div "13:29 - 86H-000.90" at bounding box center [457, 249] width 151 height 19
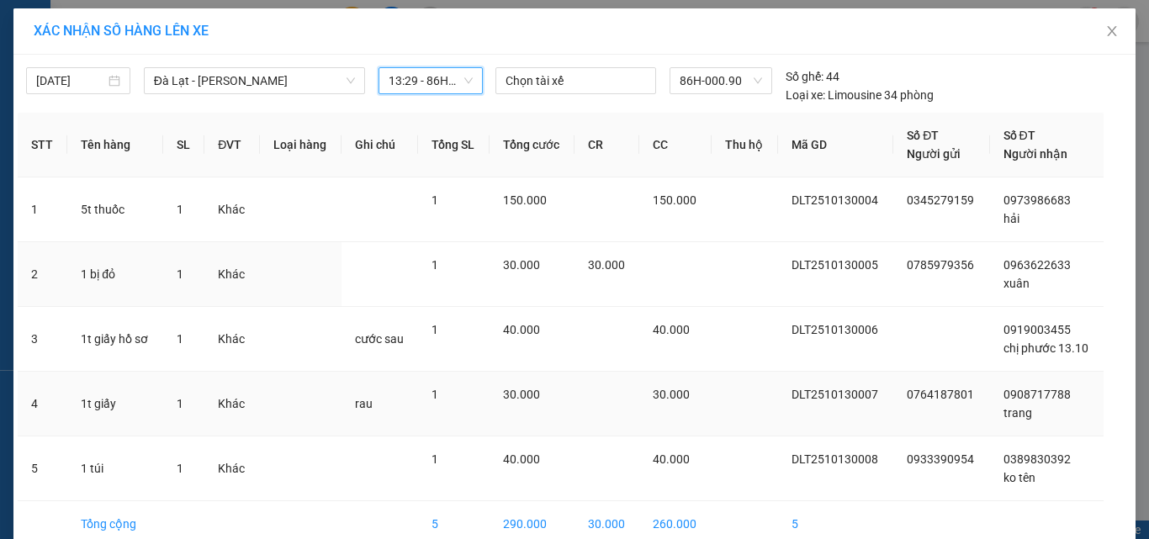
scroll to position [85, 0]
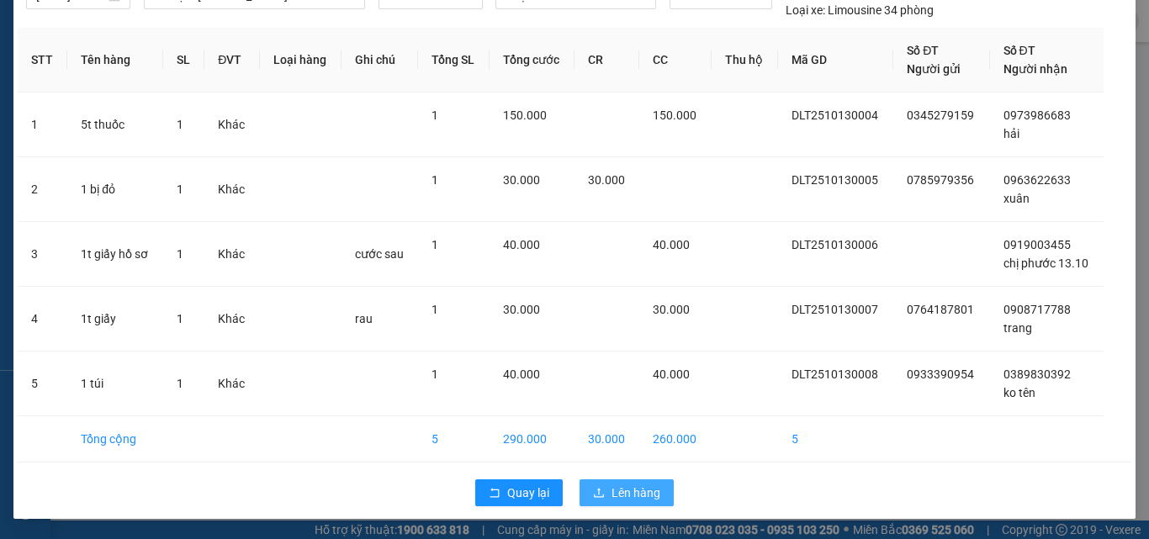
click at [612, 489] on span "Lên hàng" at bounding box center [636, 493] width 49 height 19
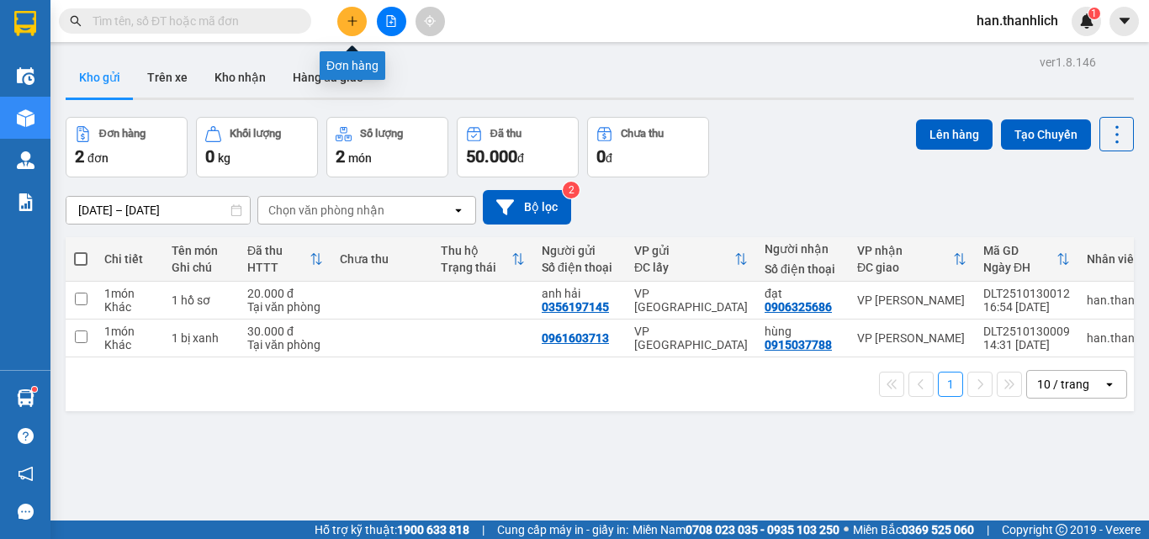
click at [344, 19] on button at bounding box center [351, 21] width 29 height 29
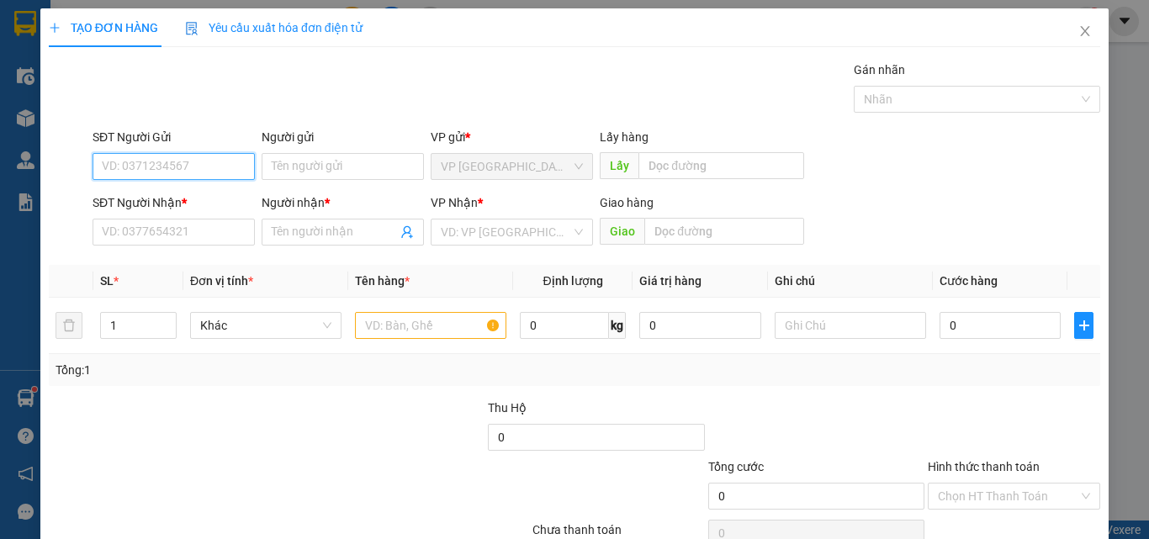
click at [197, 173] on input "SĐT Người Gửi" at bounding box center [174, 166] width 162 height 27
type input "0354301202"
click at [210, 199] on div "0354301202 - THIỆN" at bounding box center [172, 200] width 141 height 19
type input "THIỆN"
type input "0986150308"
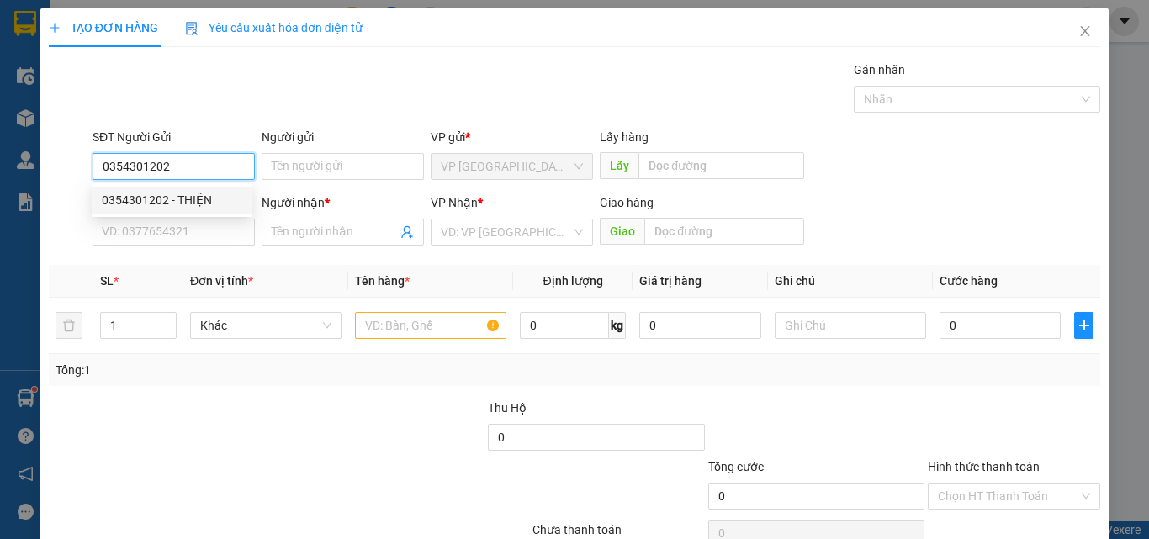
type input "hoàng"
type input "0354301202"
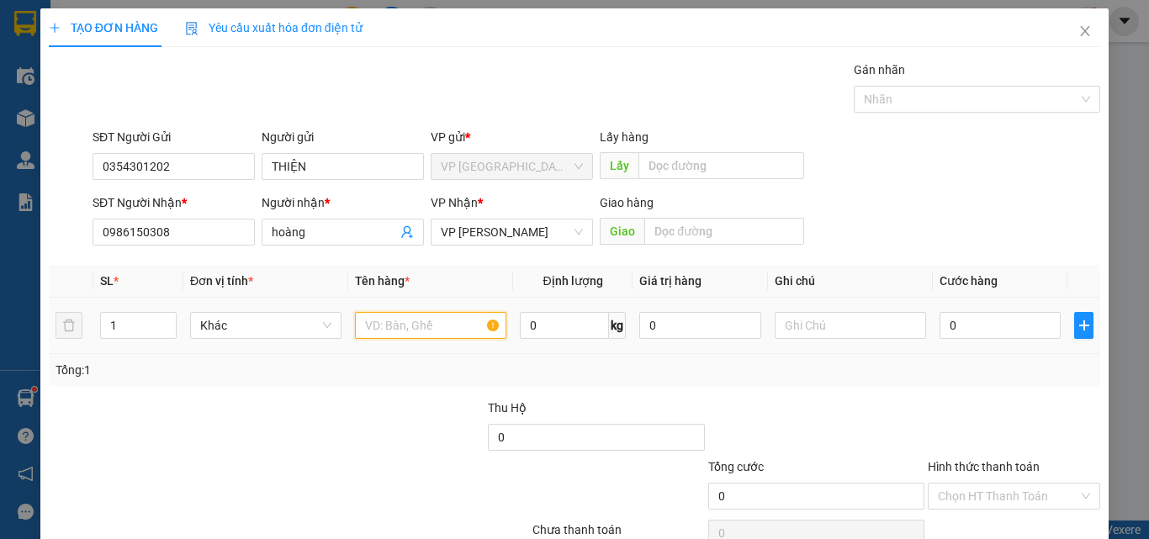
click at [416, 331] on input "text" at bounding box center [430, 325] width 151 height 27
type input "1 bao"
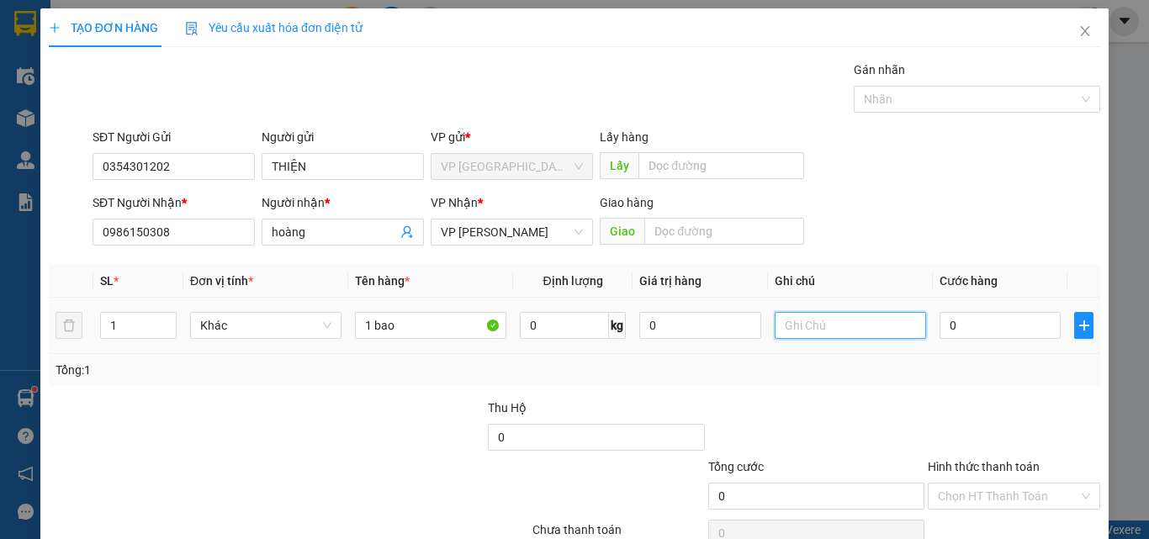
click at [880, 333] on input "text" at bounding box center [850, 325] width 151 height 27
type input "nước giặt"
click at [972, 322] on input "0" at bounding box center [1000, 325] width 121 height 27
type input "5"
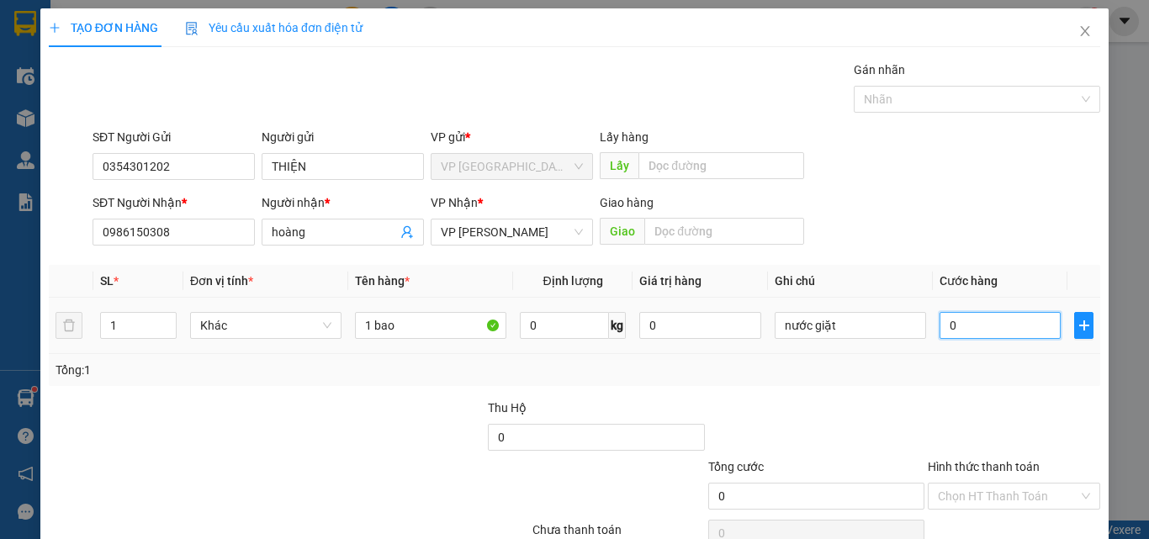
type input "5"
type input "50"
type input "500"
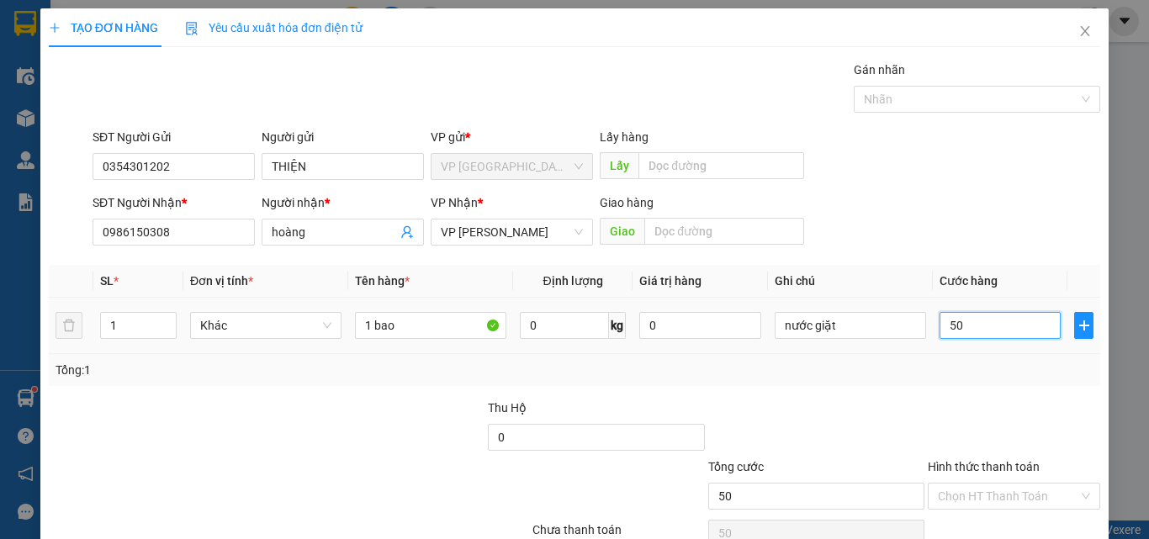
type input "500"
type input "5.000"
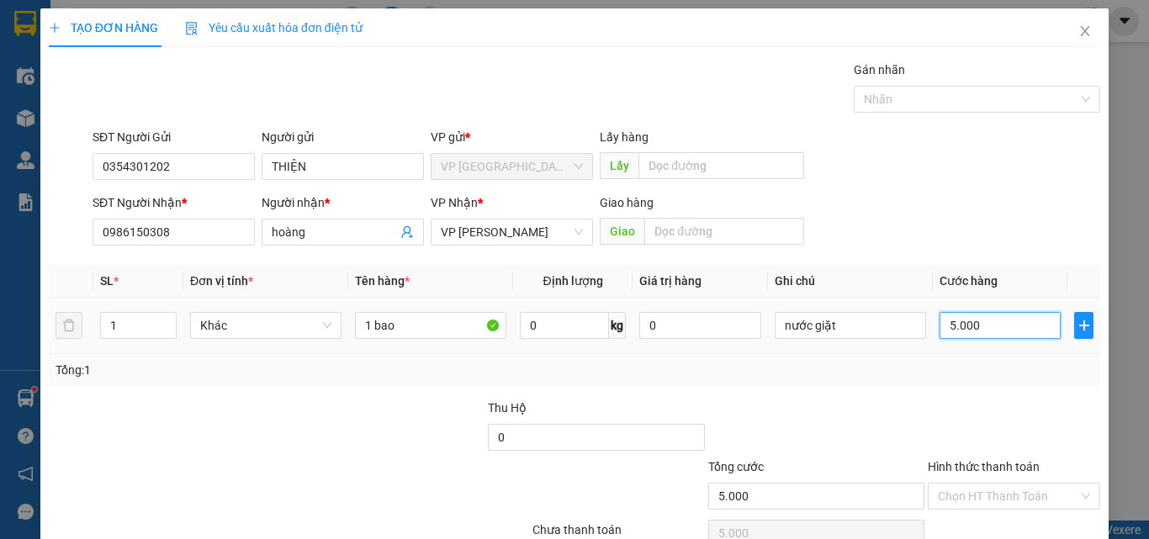
type input "50.000"
click at [942, 358] on div "Tổng: 1" at bounding box center [575, 370] width 1052 height 32
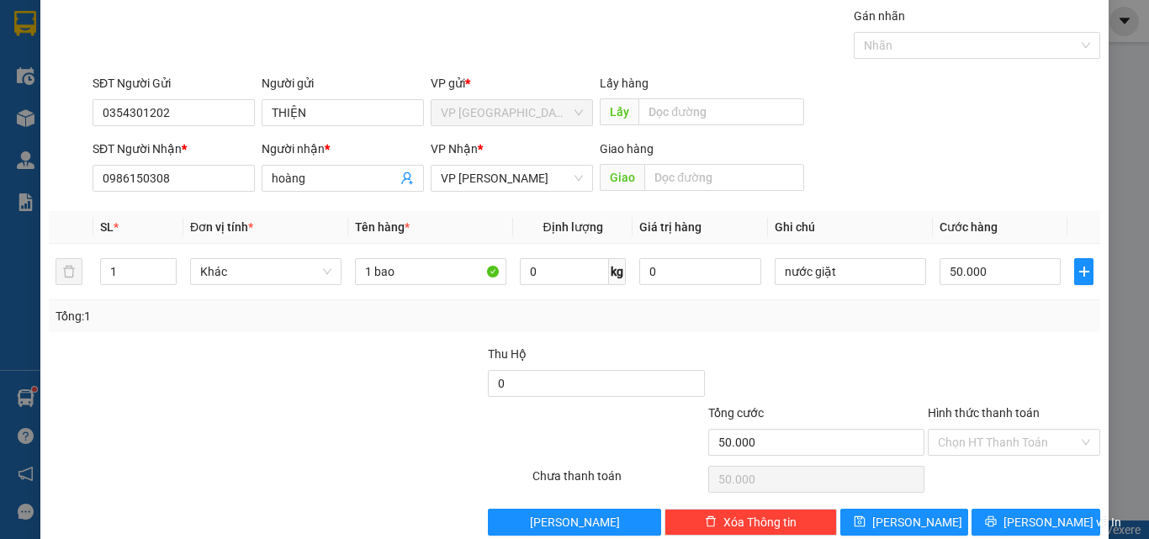
scroll to position [83, 0]
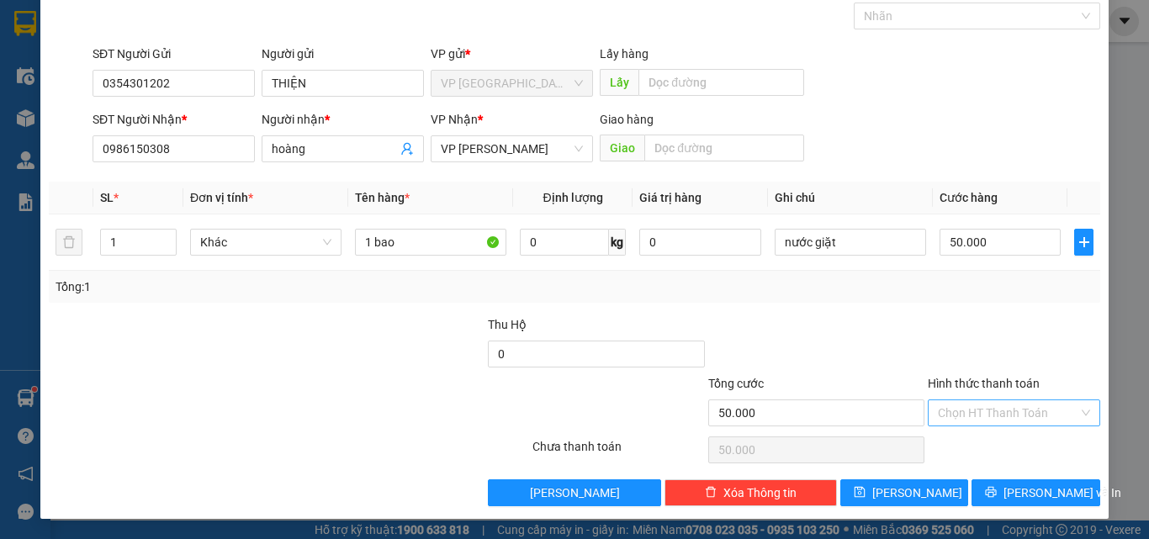
click at [979, 411] on input "Hình thức thanh toán" at bounding box center [1008, 412] width 141 height 25
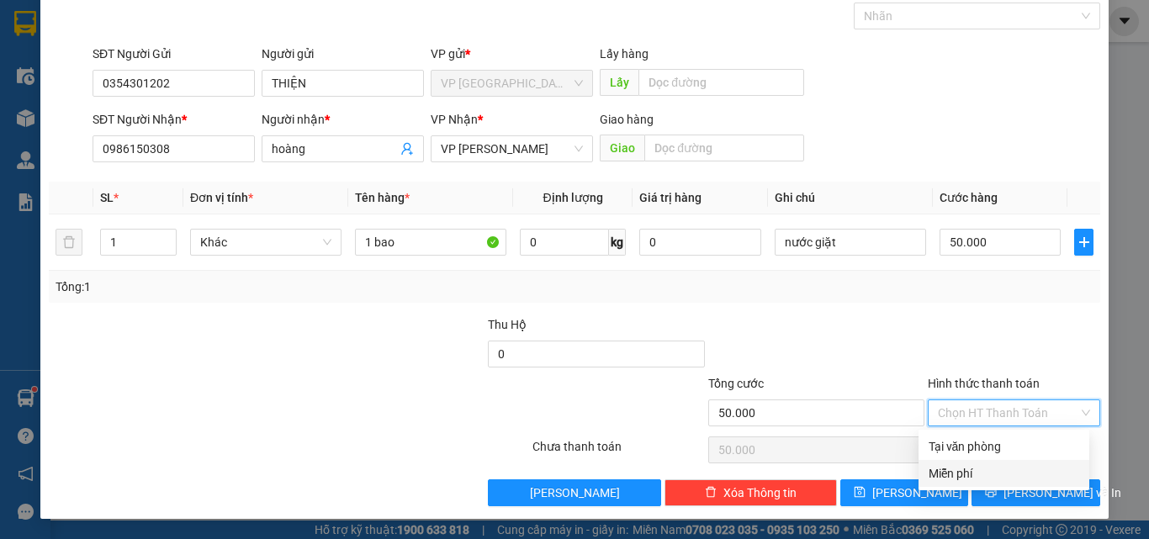
click at [926, 321] on div at bounding box center [1014, 344] width 176 height 59
click at [983, 410] on input "Hình thức thanh toán" at bounding box center [1008, 412] width 141 height 25
click at [973, 453] on div "Tại văn phòng" at bounding box center [1004, 446] width 151 height 19
type input "0"
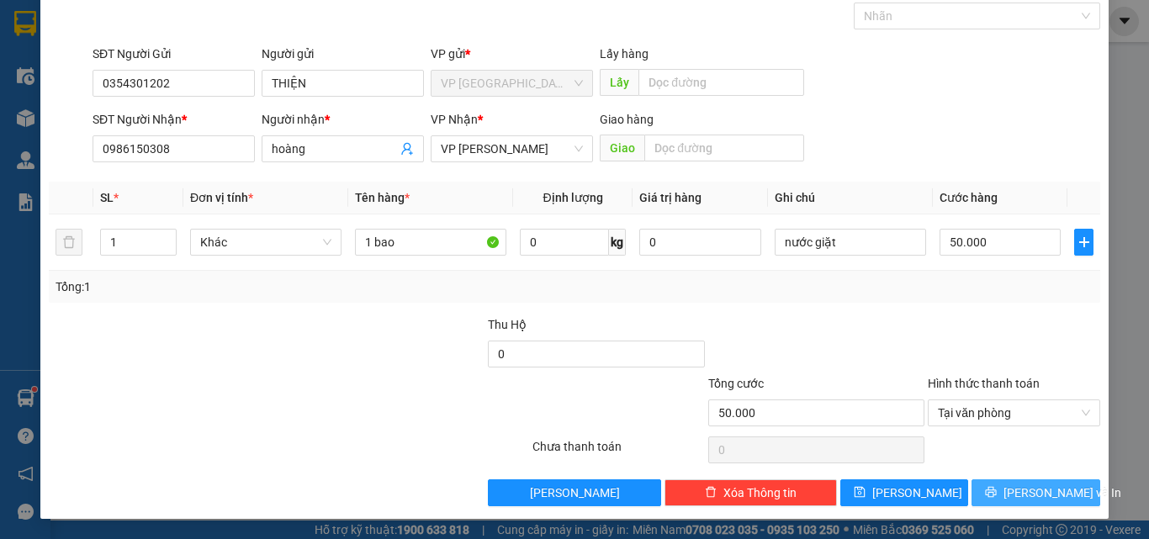
click at [1035, 480] on button "[PERSON_NAME] và In" at bounding box center [1036, 493] width 129 height 27
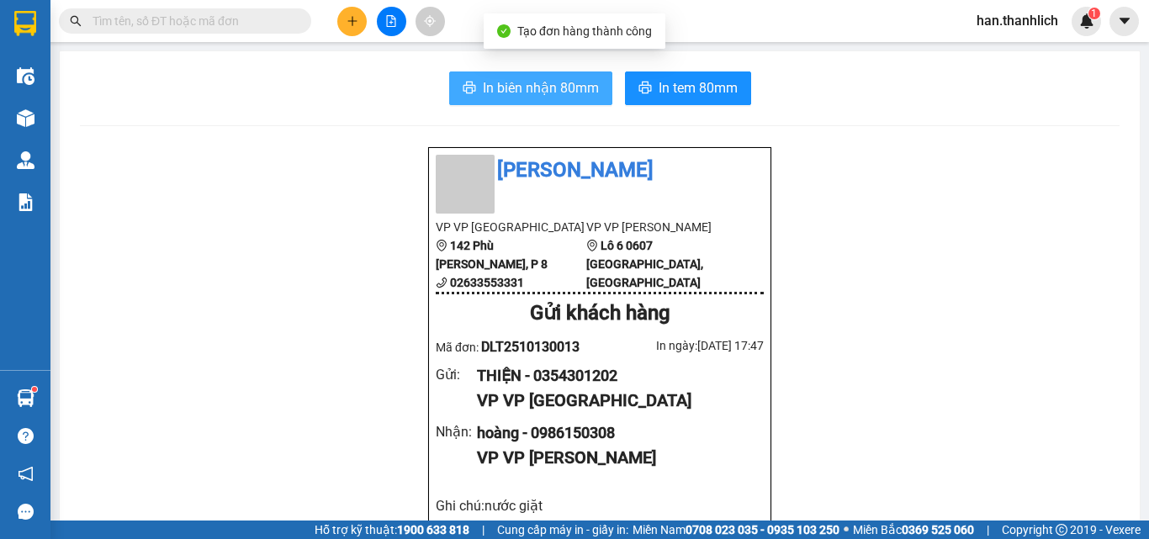
click at [531, 97] on span "In biên nhận 80mm" at bounding box center [541, 87] width 116 height 21
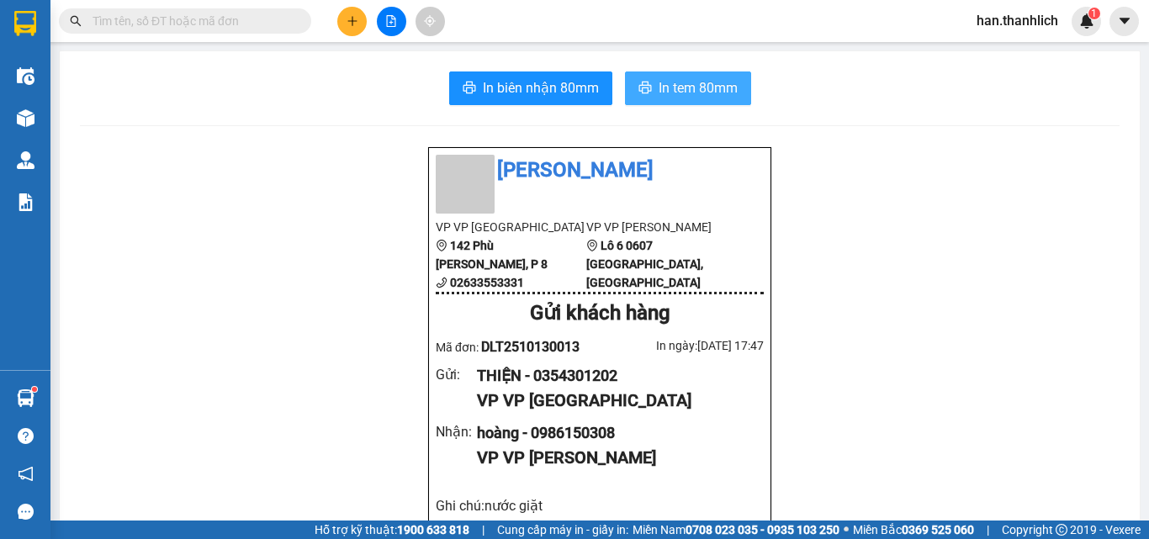
click at [644, 90] on icon "printer" at bounding box center [645, 88] width 13 height 12
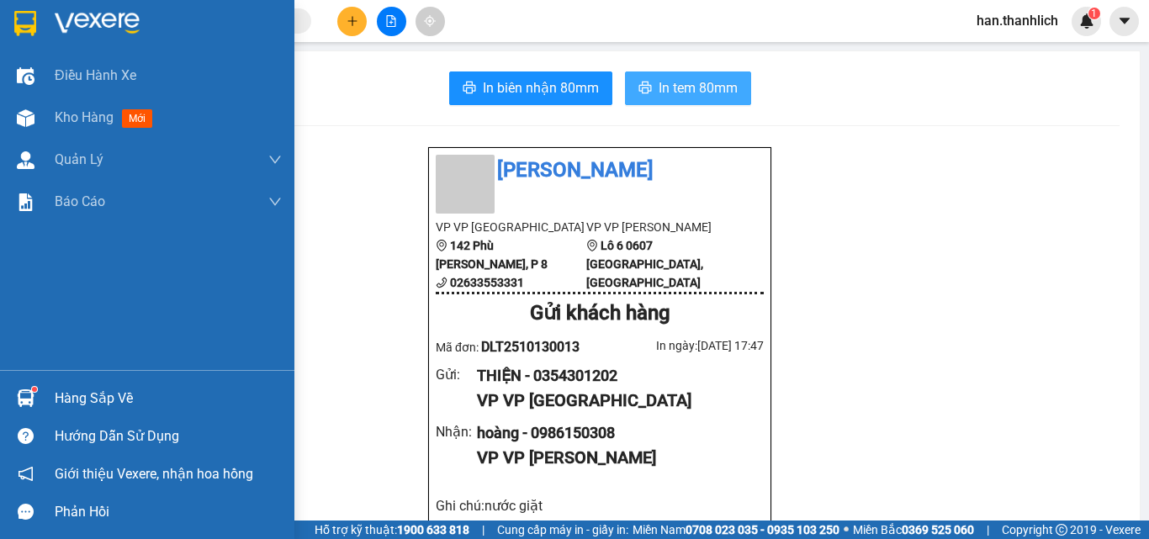
drag, startPoint x: 57, startPoint y: 390, endPoint x: 87, endPoint y: 363, distance: 40.0
click at [57, 390] on div "Hàng sắp về" at bounding box center [168, 398] width 227 height 25
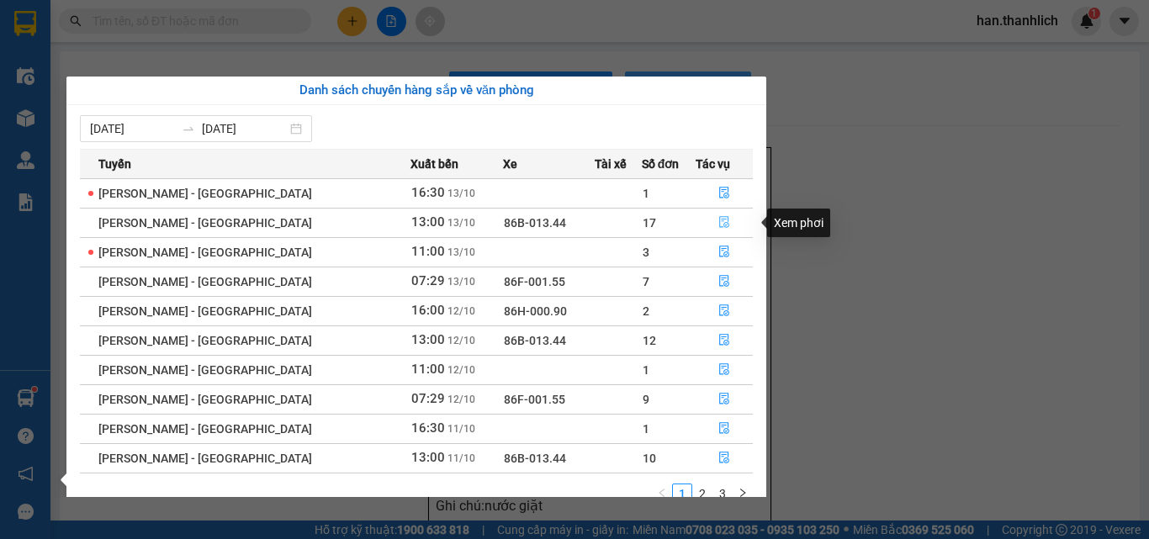
click at [728, 225] on button "button" at bounding box center [725, 222] width 56 height 27
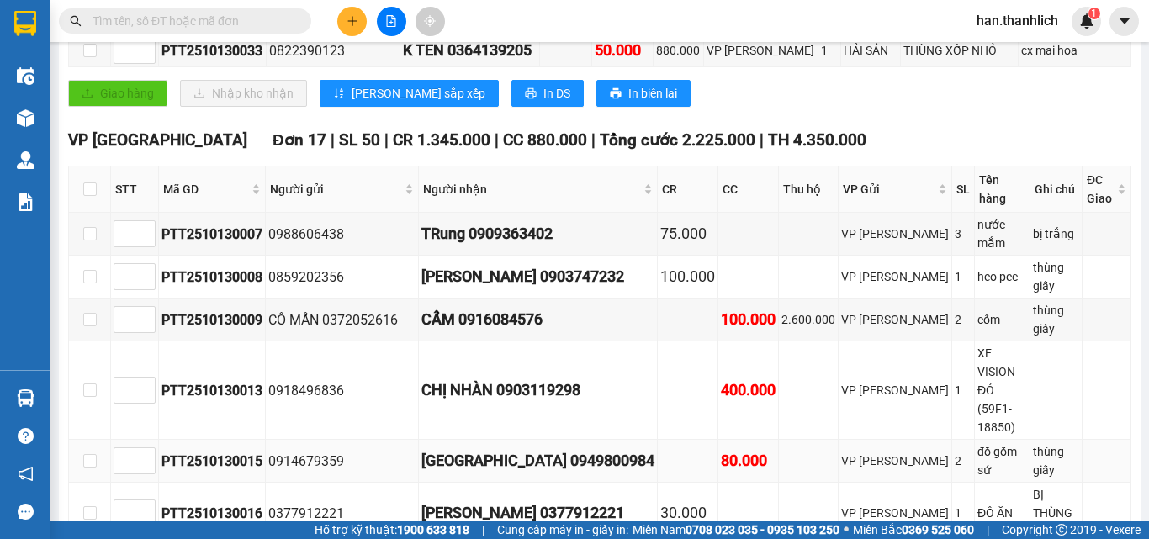
scroll to position [509, 0]
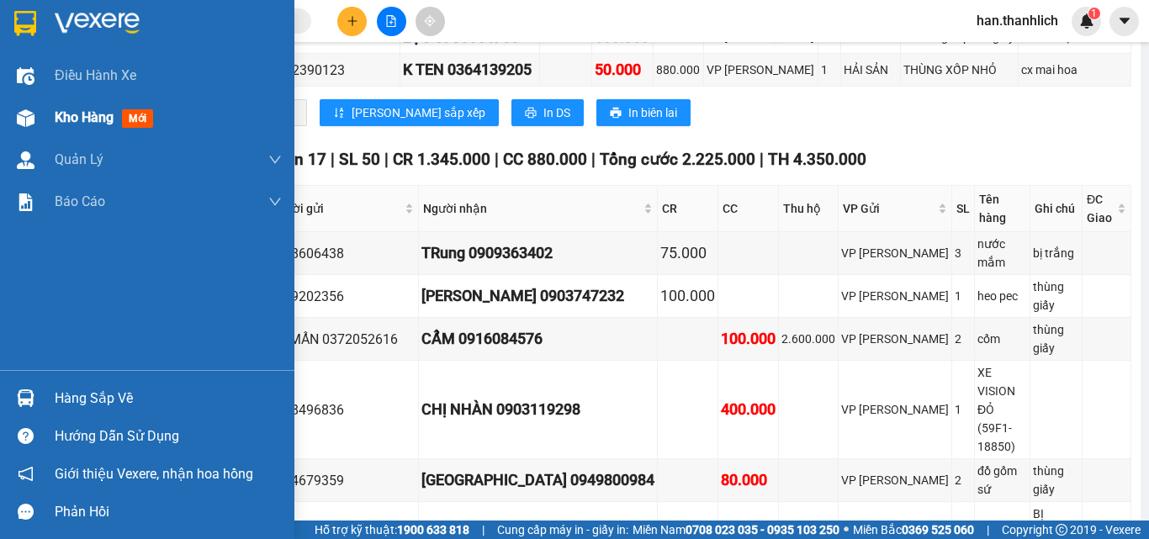
click at [66, 123] on span "Kho hàng" at bounding box center [84, 117] width 59 height 16
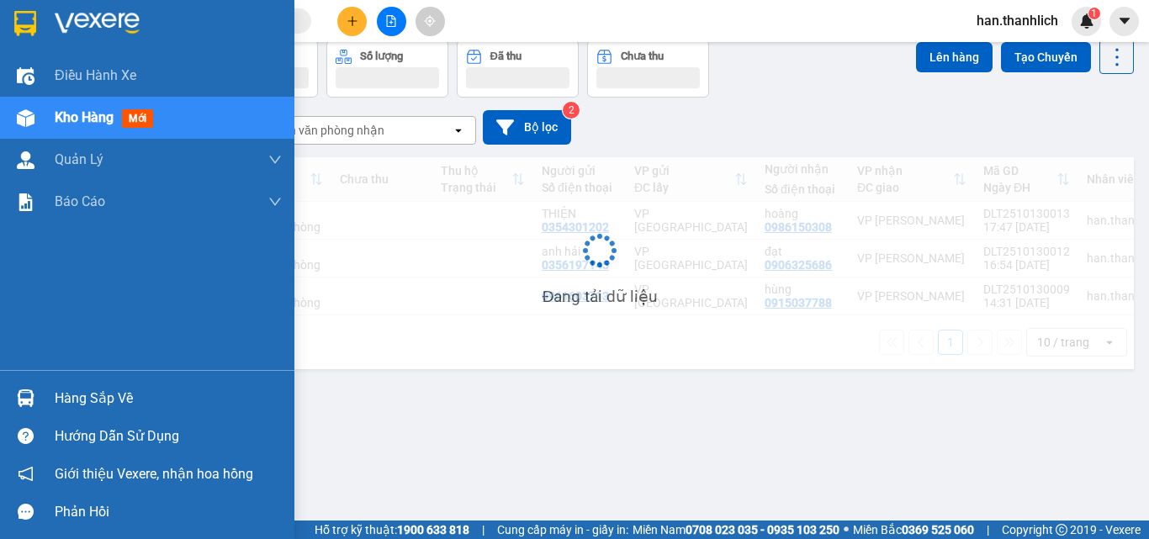
scroll to position [77, 0]
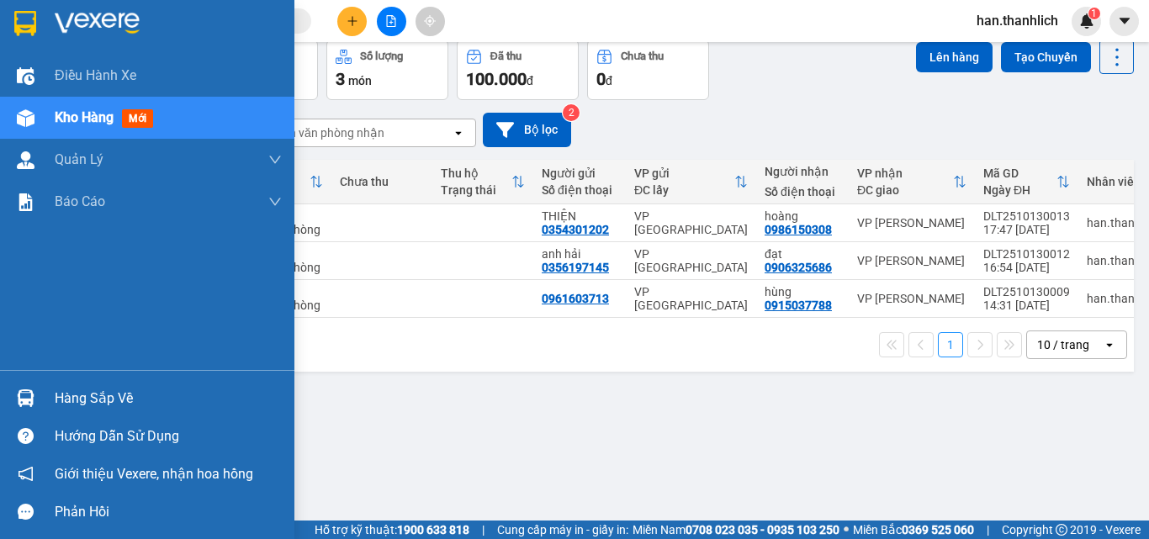
click at [20, 391] on img at bounding box center [26, 399] width 18 height 18
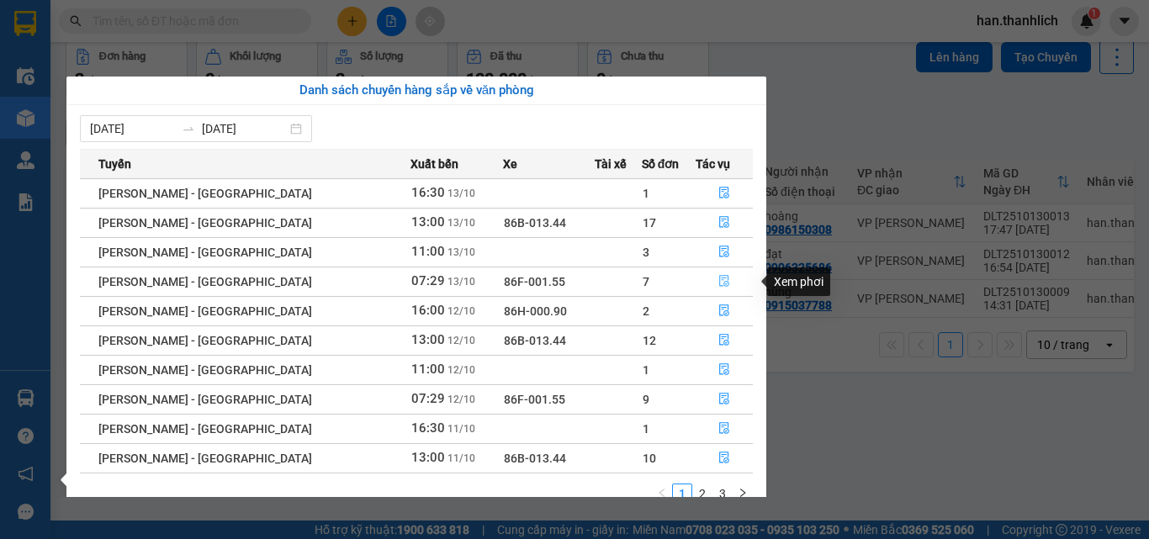
click at [719, 282] on icon "file-done" at bounding box center [724, 282] width 10 height 12
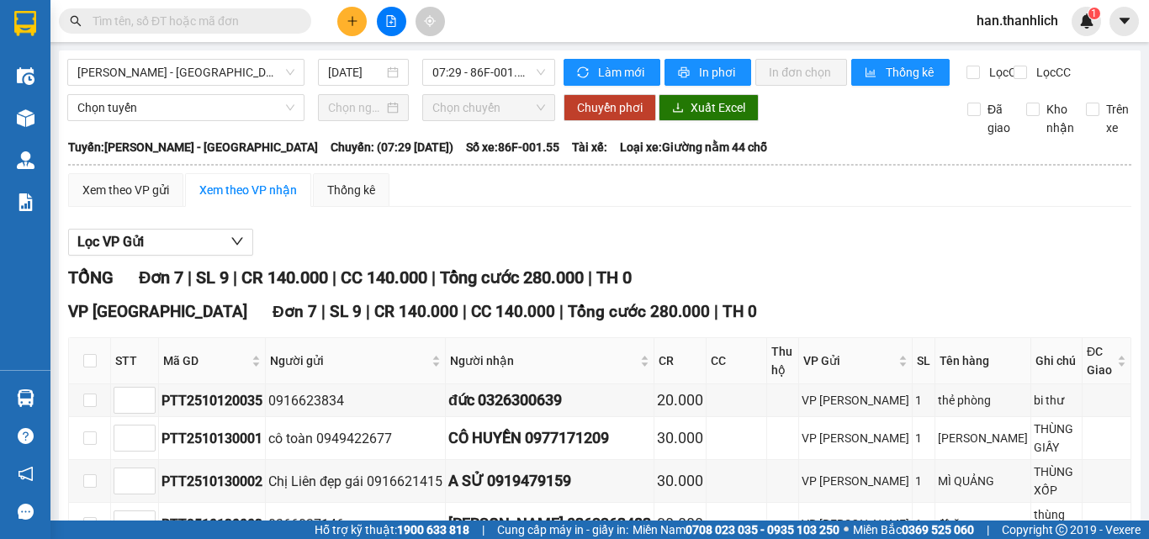
scroll to position [215, 0]
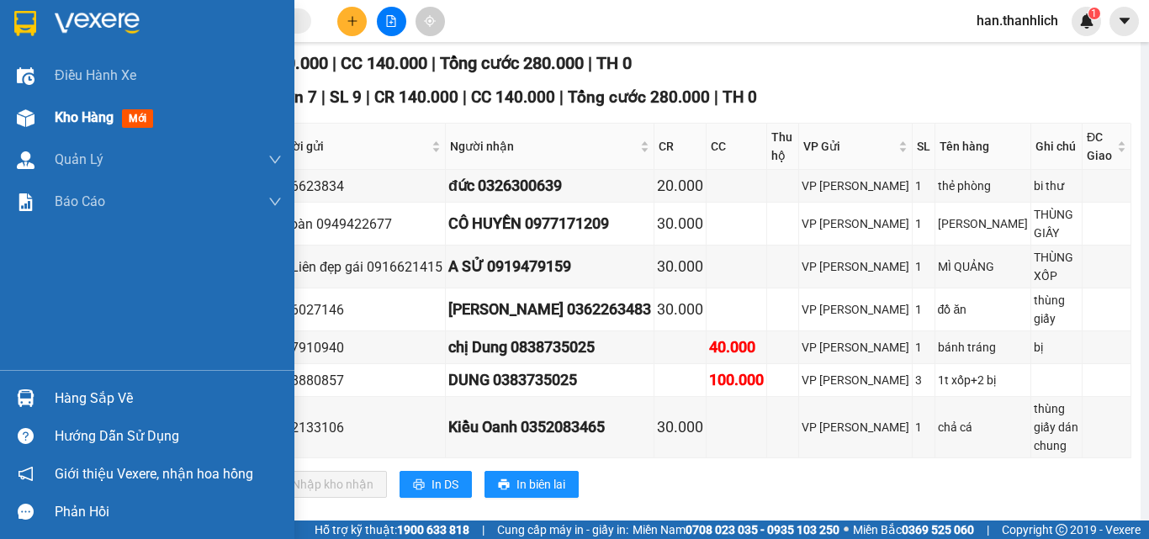
click at [30, 133] on div "Kho hàng mới" at bounding box center [147, 118] width 294 height 42
